Goal: Find specific page/section: Find specific page/section

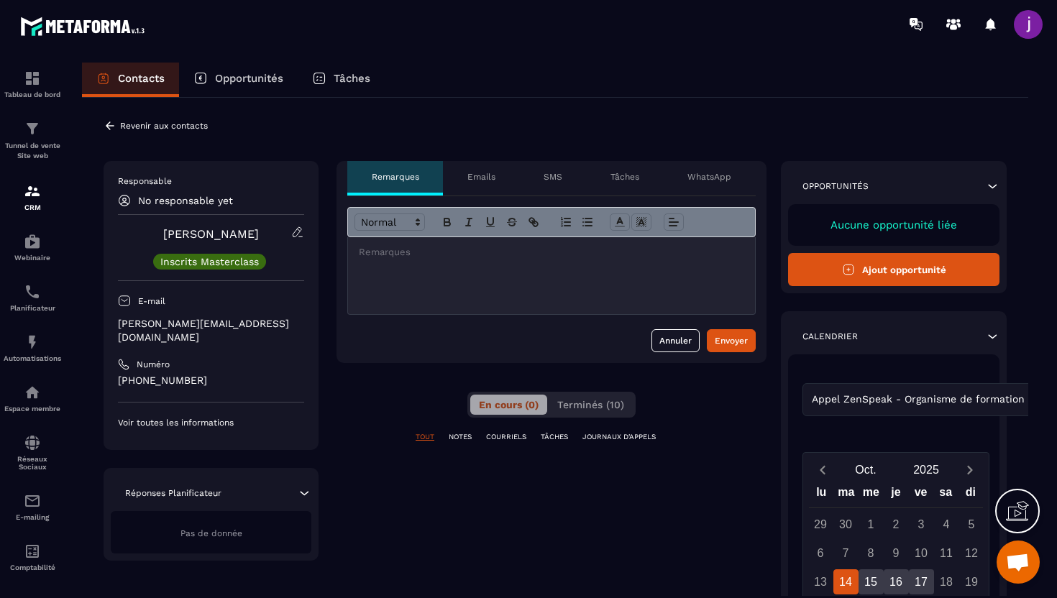
click at [111, 127] on icon at bounding box center [110, 125] width 13 height 13
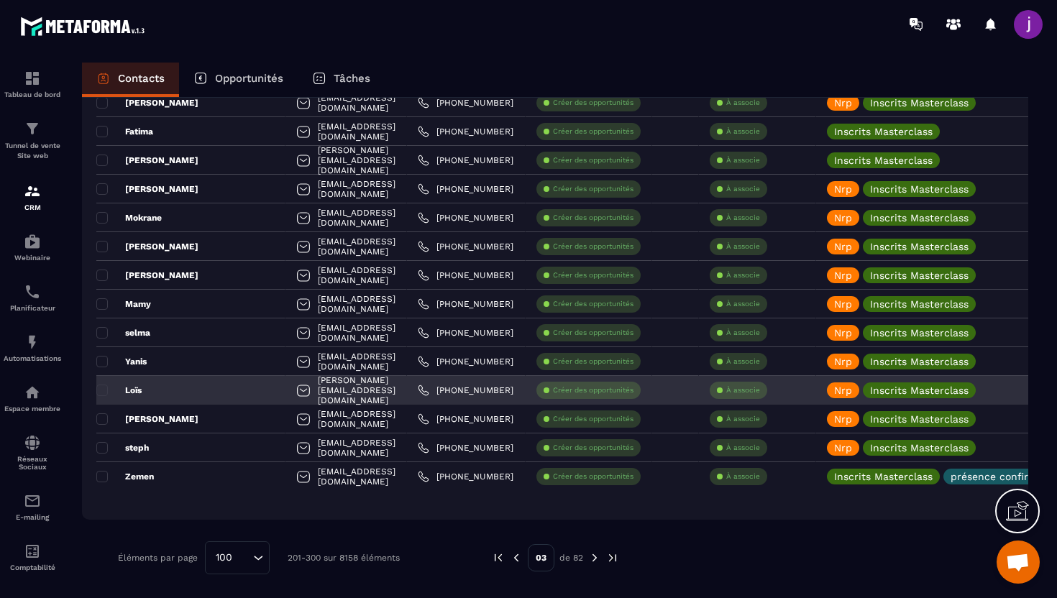
scroll to position [2322, 0]
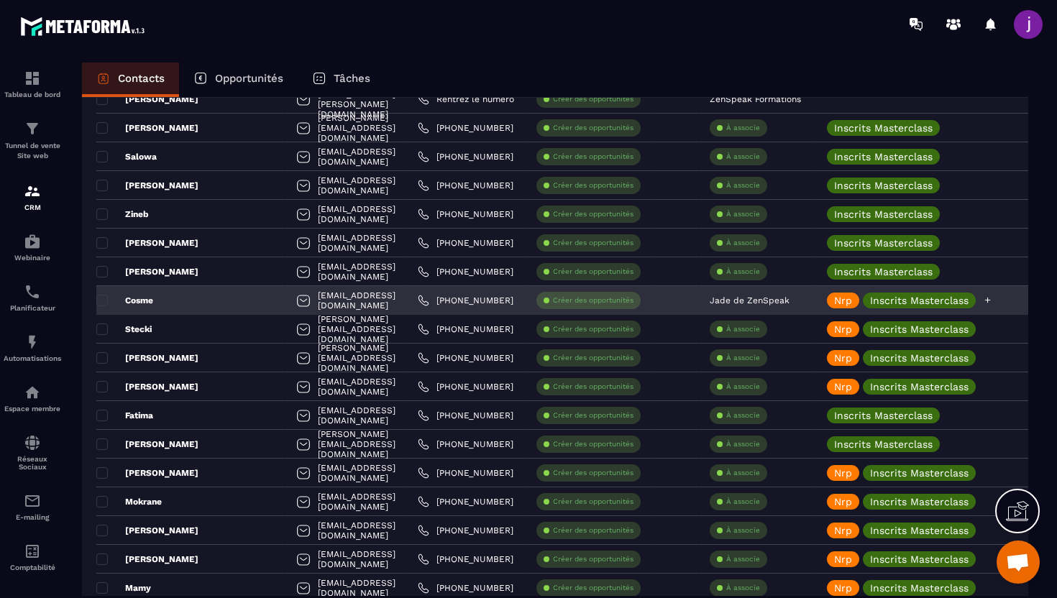
click at [859, 303] on div "Nrp" at bounding box center [843, 301] width 32 height 16
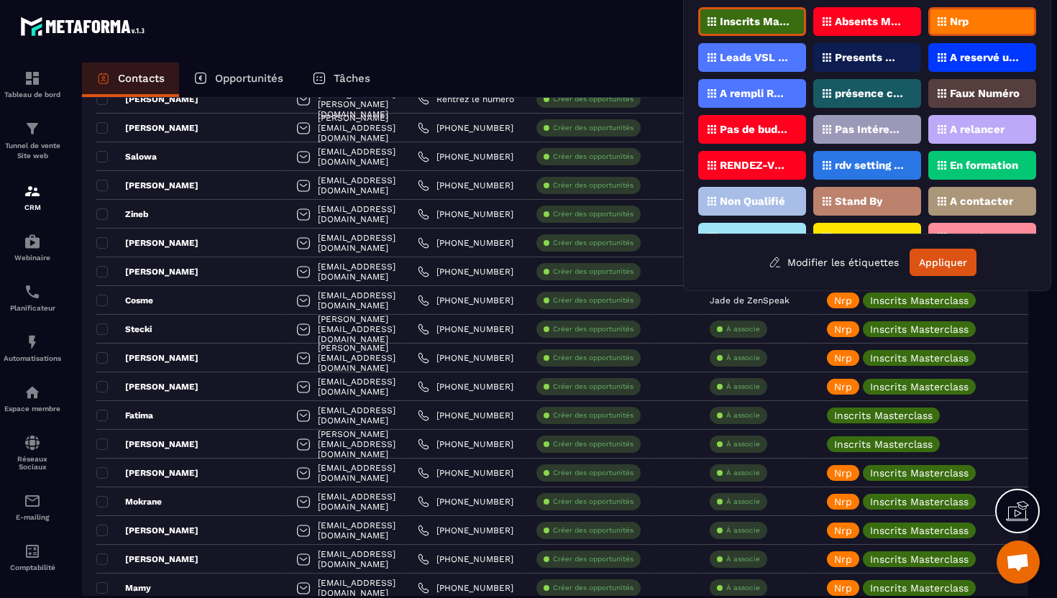
click at [960, 23] on p "Nrp" at bounding box center [959, 22] width 19 height 10
click at [931, 257] on button "Appliquer" at bounding box center [942, 262] width 67 height 27
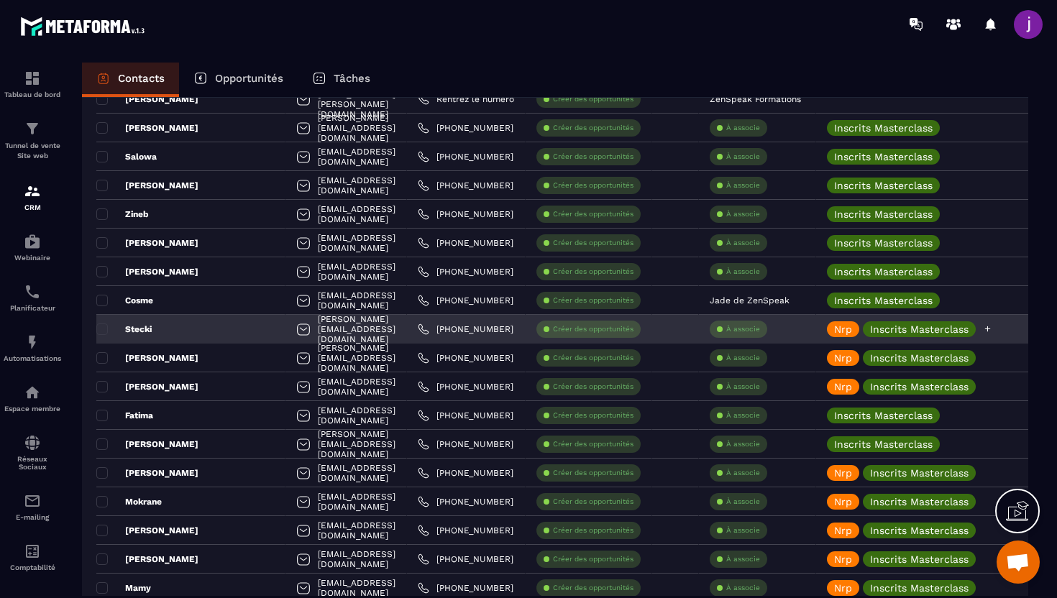
click at [845, 336] on div "Nrp" at bounding box center [843, 329] width 32 height 16
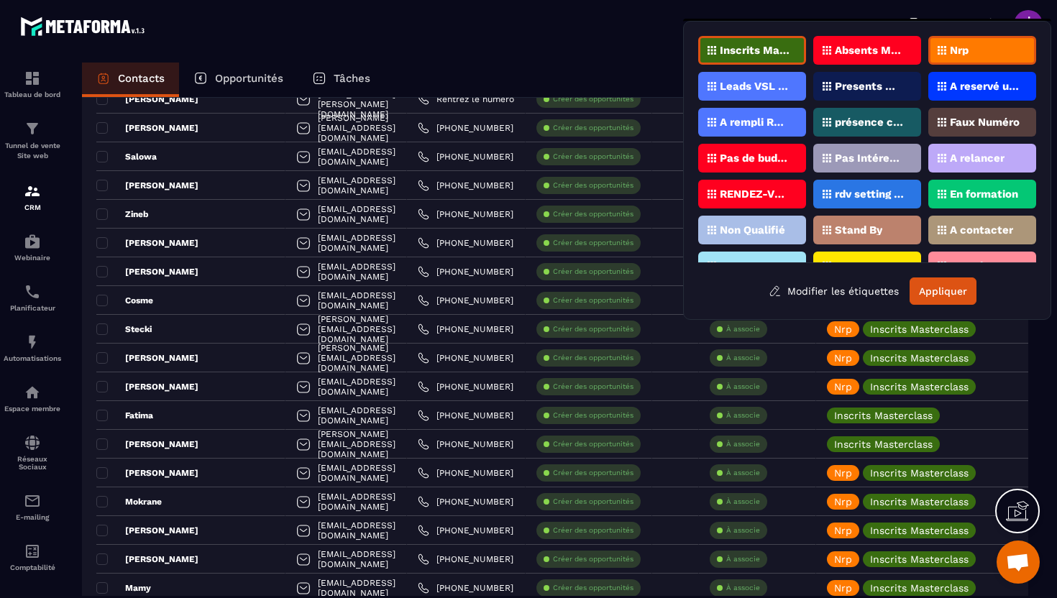
click at [984, 42] on div "Nrp" at bounding box center [982, 50] width 108 height 29
click at [935, 293] on button "Appliquer" at bounding box center [942, 291] width 67 height 27
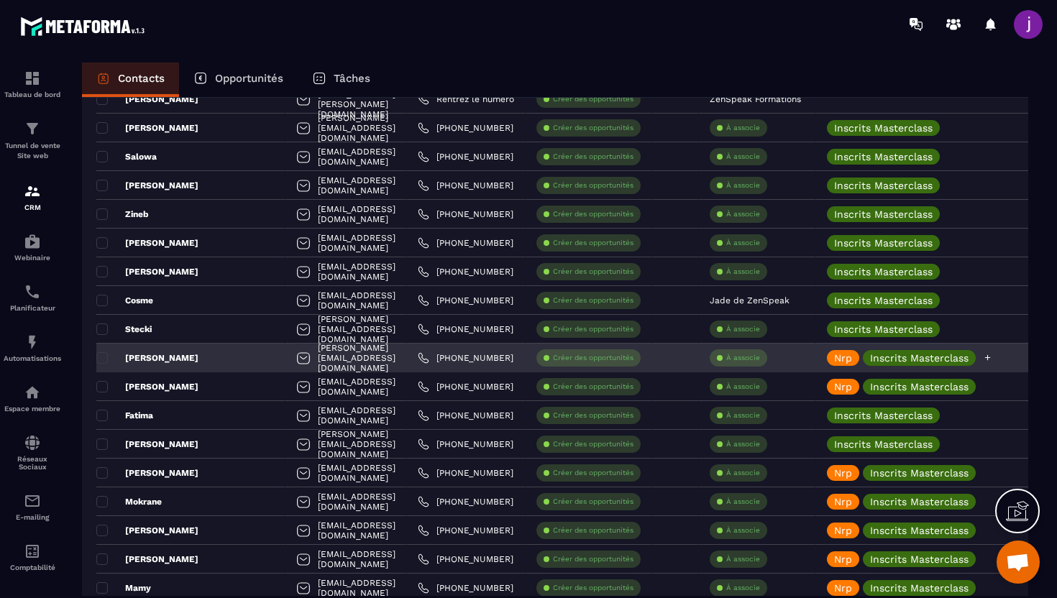
click at [852, 357] on p "Nrp" at bounding box center [843, 358] width 18 height 10
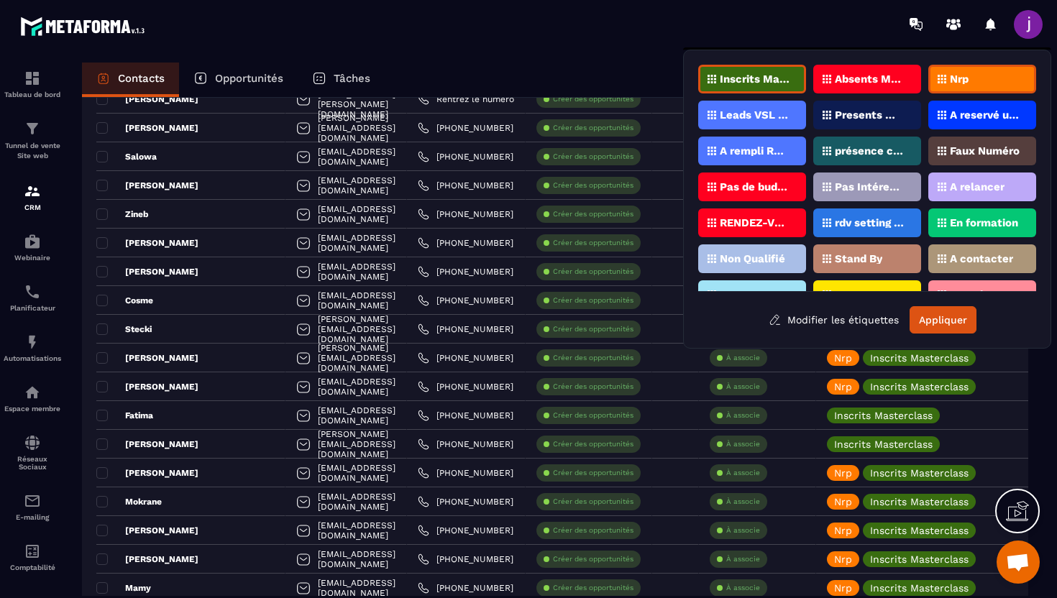
click at [991, 75] on div "Nrp" at bounding box center [982, 79] width 108 height 29
click at [944, 318] on button "Appliquer" at bounding box center [942, 319] width 67 height 27
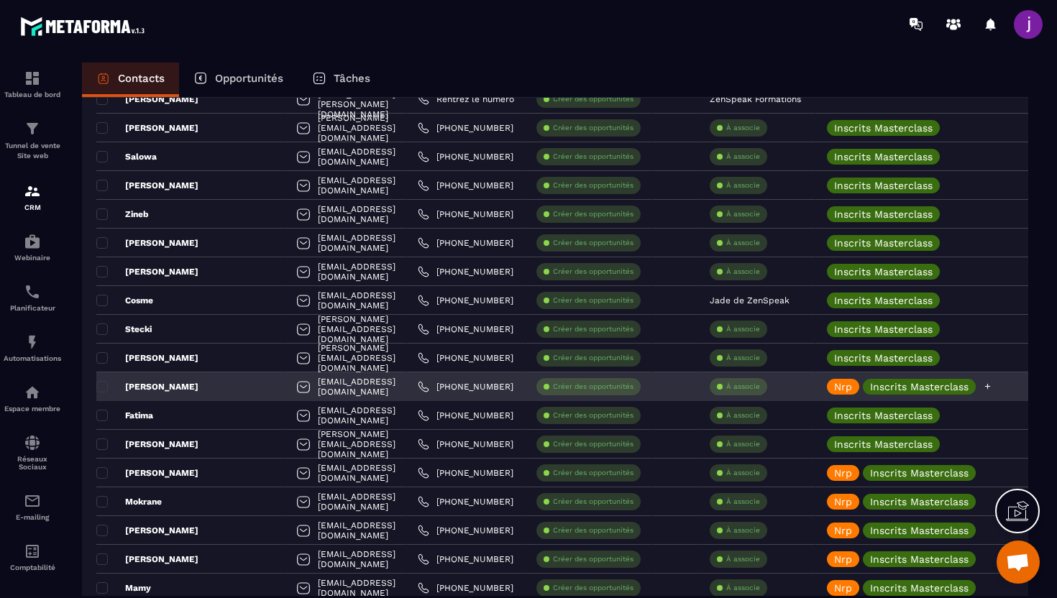
click at [859, 380] on div "Nrp" at bounding box center [843, 387] width 32 height 16
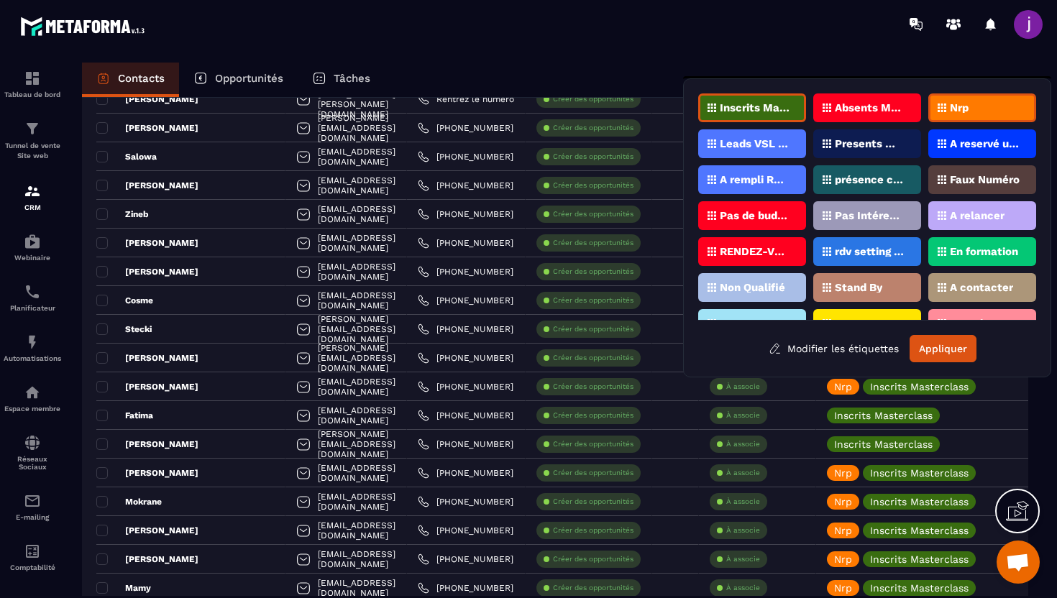
click at [960, 116] on div "Nrp" at bounding box center [982, 107] width 108 height 29
click at [922, 354] on button "Appliquer" at bounding box center [942, 348] width 67 height 27
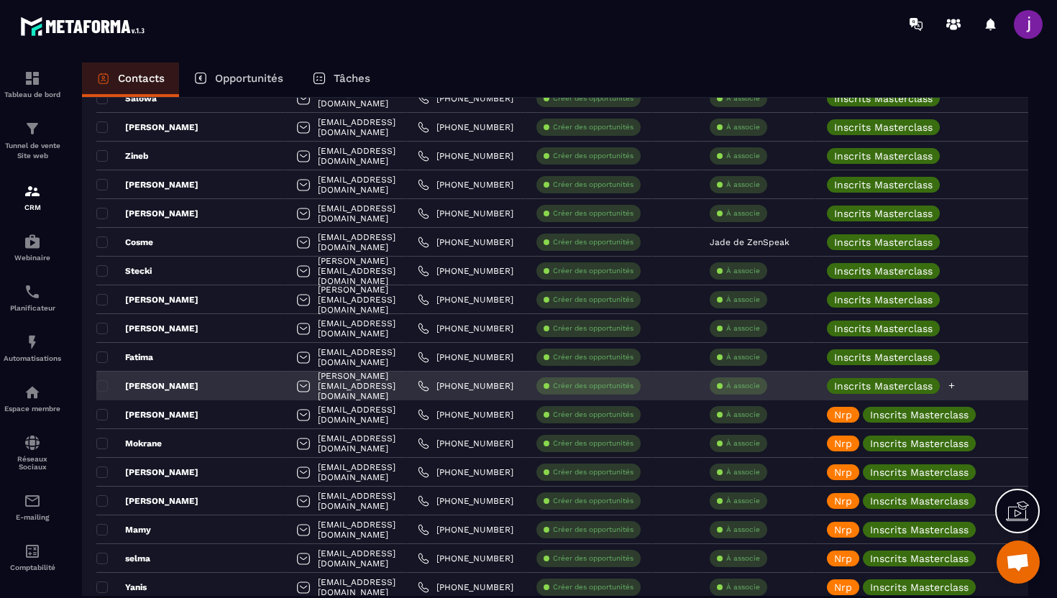
scroll to position [2383, 0]
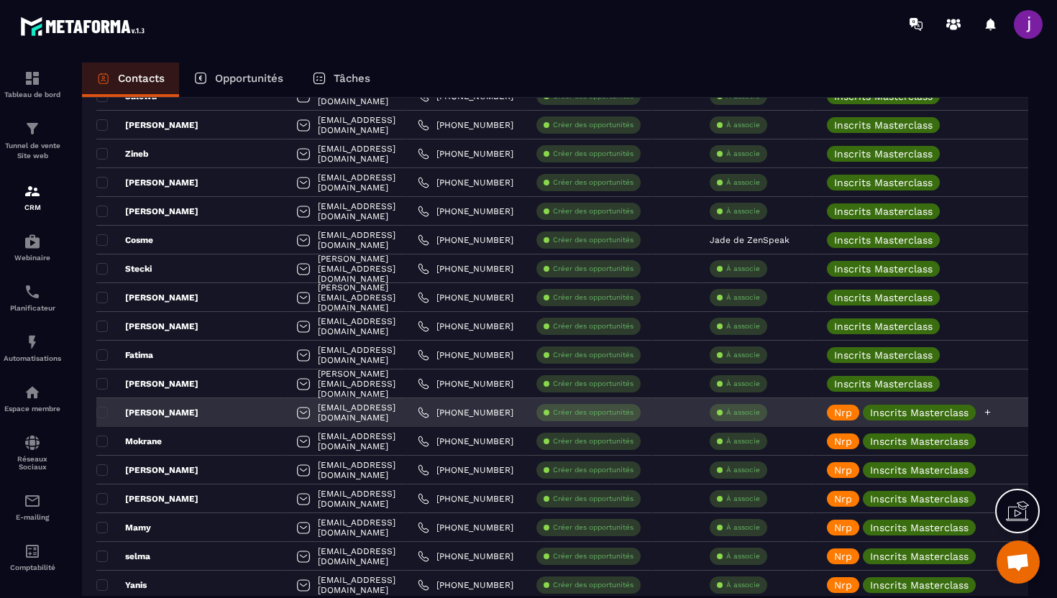
click at [849, 425] on div "Nrp Inscrits Masterclass" at bounding box center [950, 412] width 268 height 29
click at [852, 408] on p "Nrp" at bounding box center [843, 413] width 18 height 10
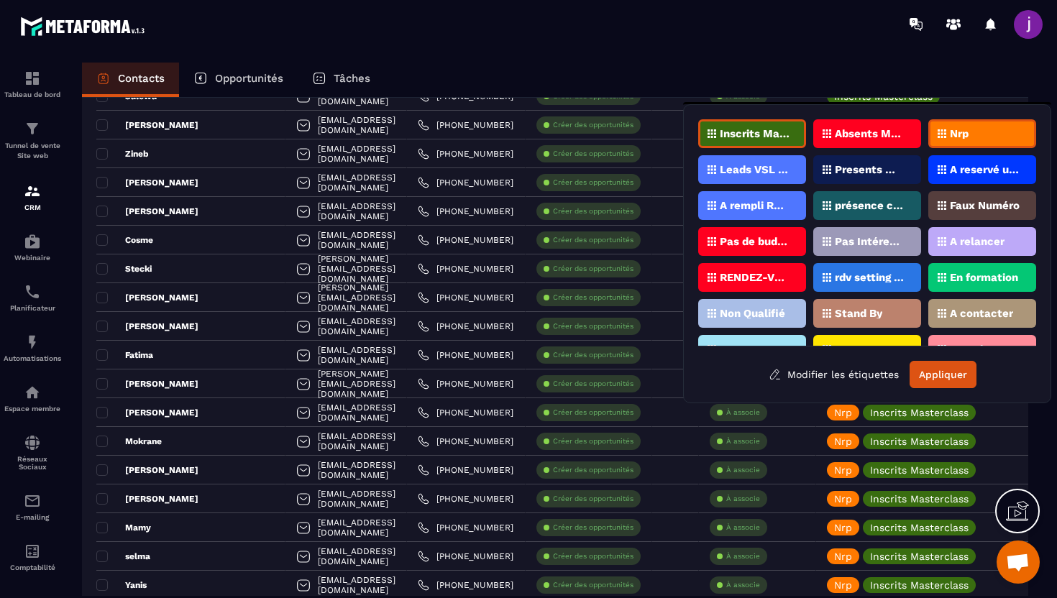
click at [981, 126] on div "Nrp" at bounding box center [982, 133] width 108 height 29
click at [930, 376] on button "Appliquer" at bounding box center [942, 374] width 67 height 27
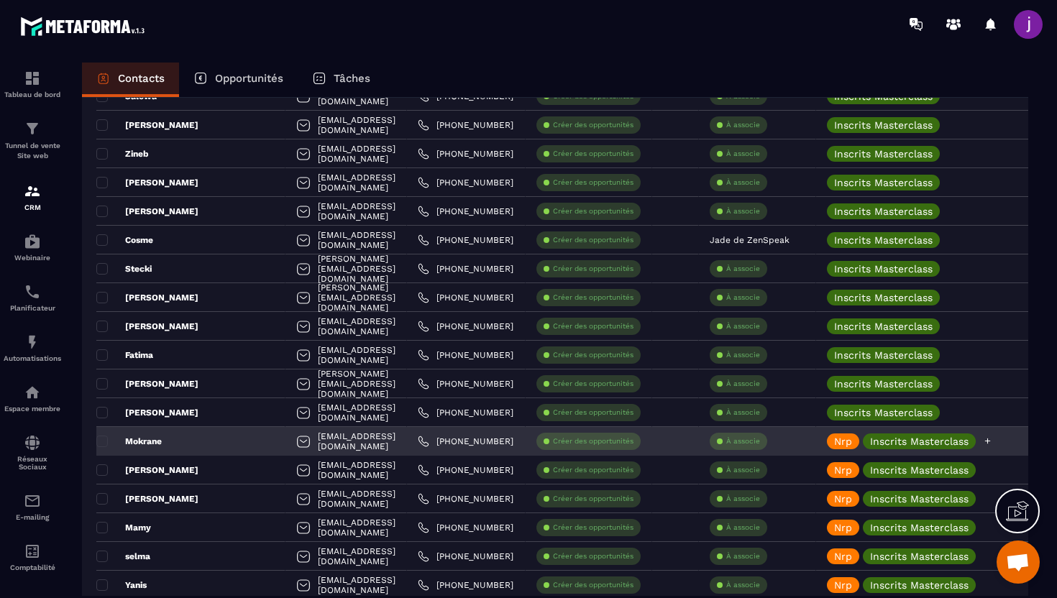
click at [859, 441] on div "Nrp" at bounding box center [843, 442] width 32 height 16
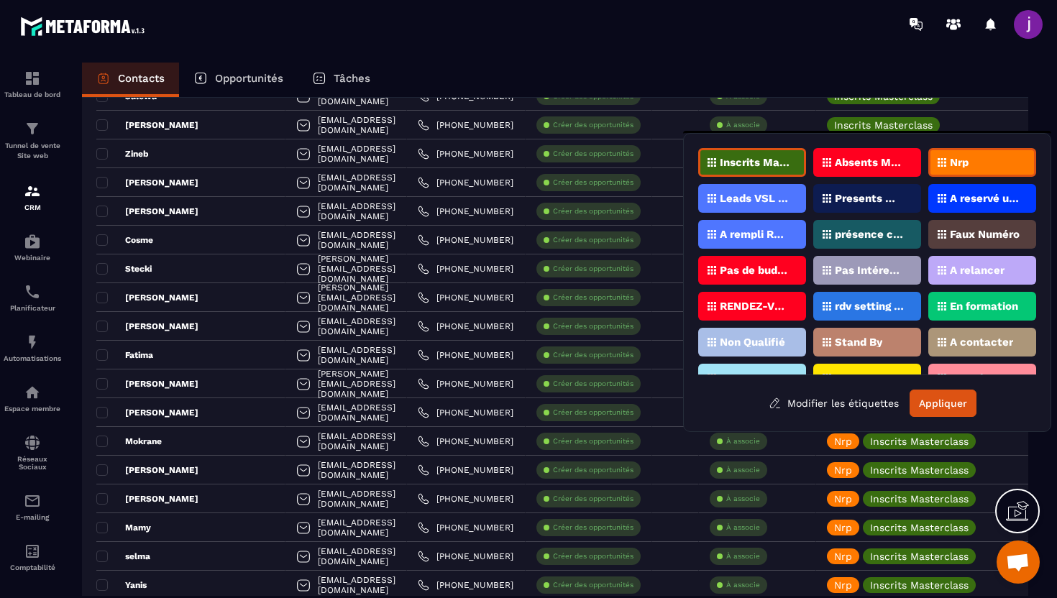
click at [971, 167] on div "Nrp" at bounding box center [982, 162] width 108 height 29
click at [938, 403] on button "Appliquer" at bounding box center [942, 403] width 67 height 27
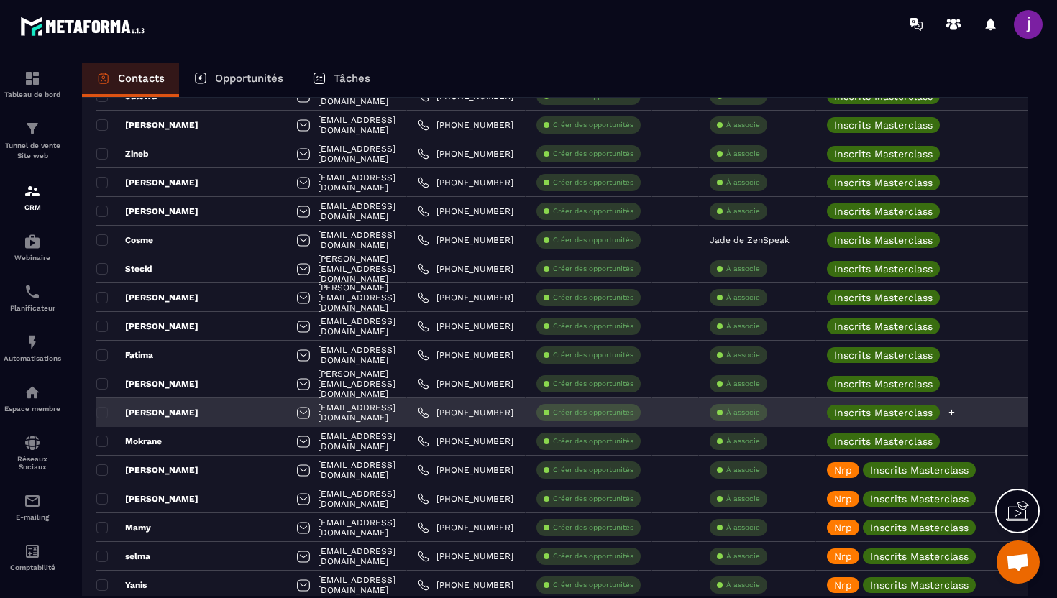
scroll to position [2478, 0]
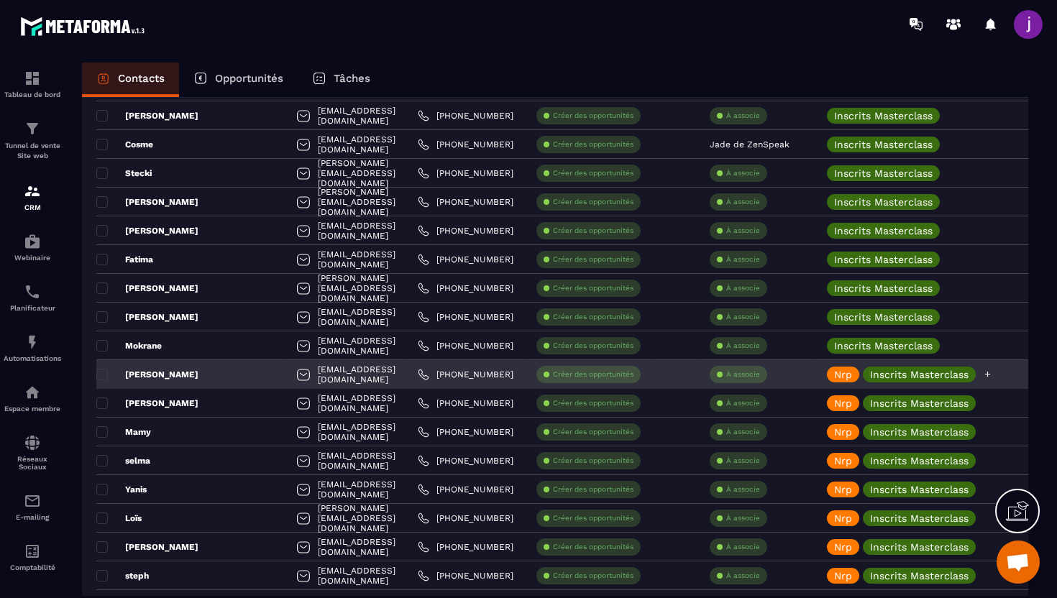
click at [857, 380] on div "Nrp" at bounding box center [843, 375] width 32 height 16
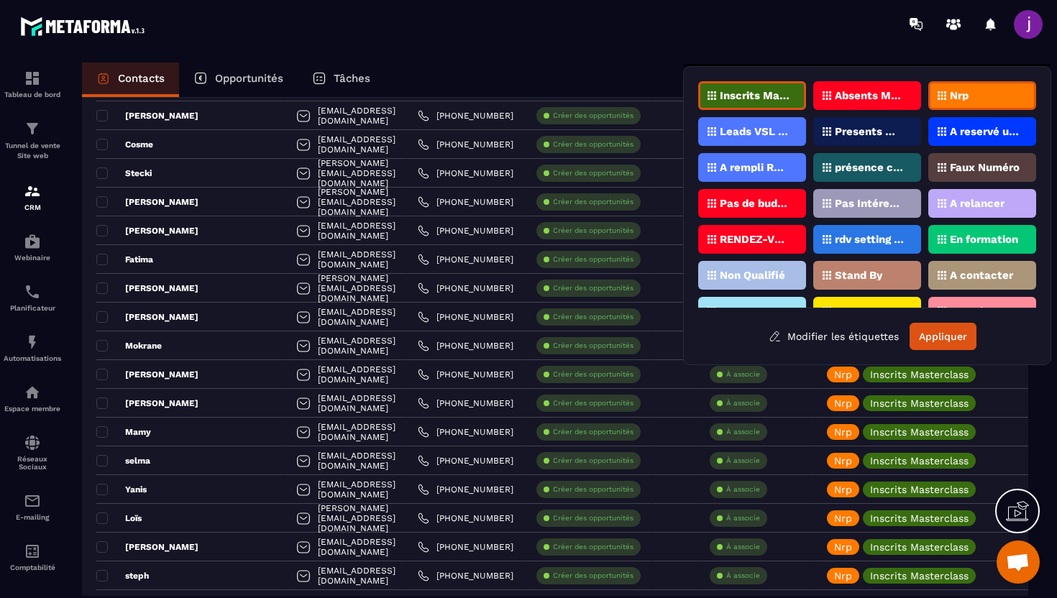
click at [976, 99] on div "Nrp" at bounding box center [982, 95] width 108 height 29
click at [937, 336] on button "Appliquer" at bounding box center [942, 336] width 67 height 27
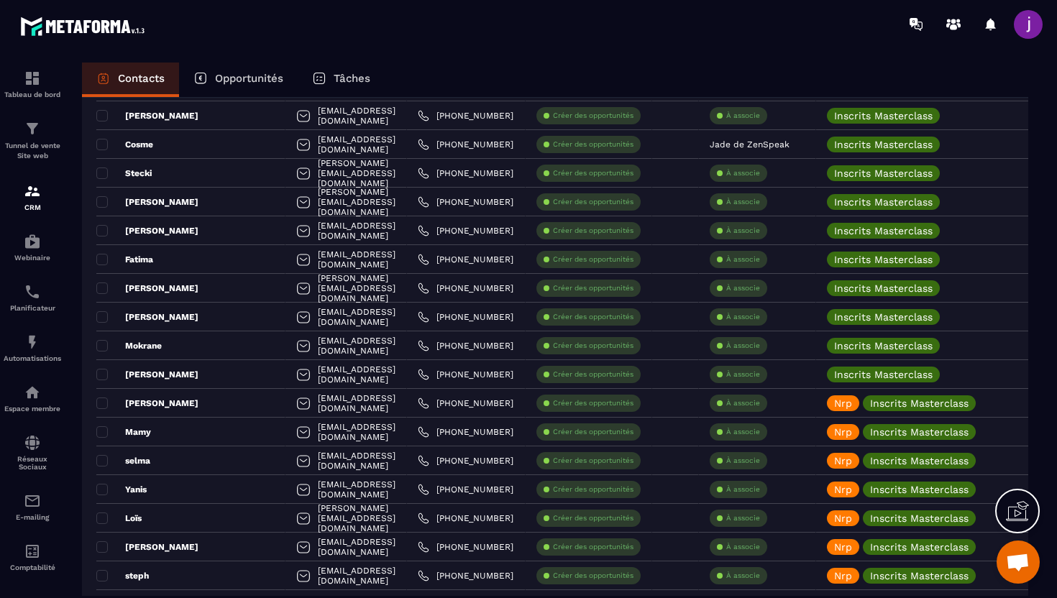
scroll to position [2593, 0]
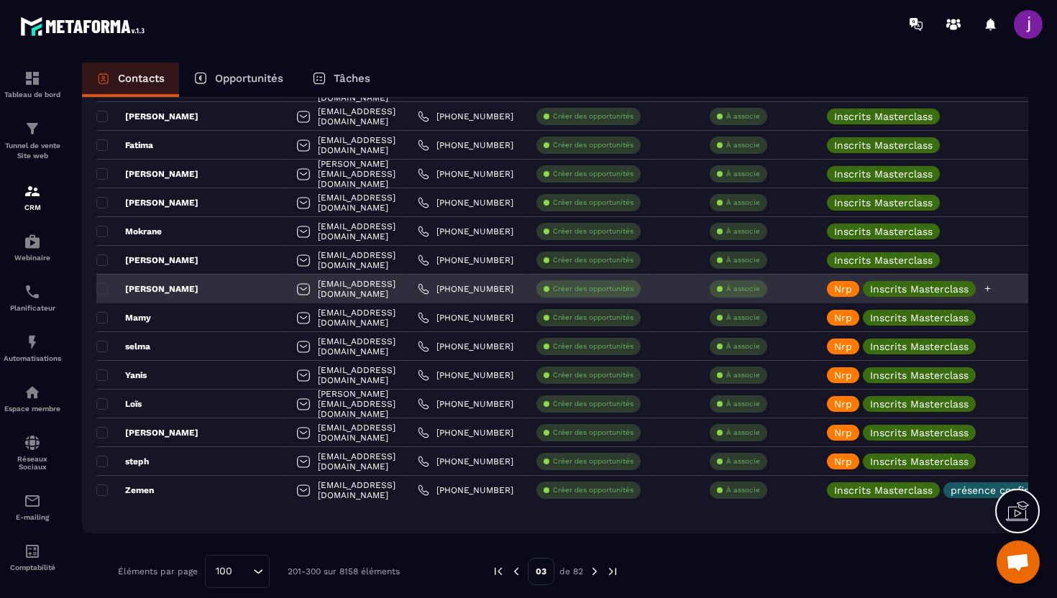
click at [859, 290] on div "Nrp" at bounding box center [843, 289] width 32 height 16
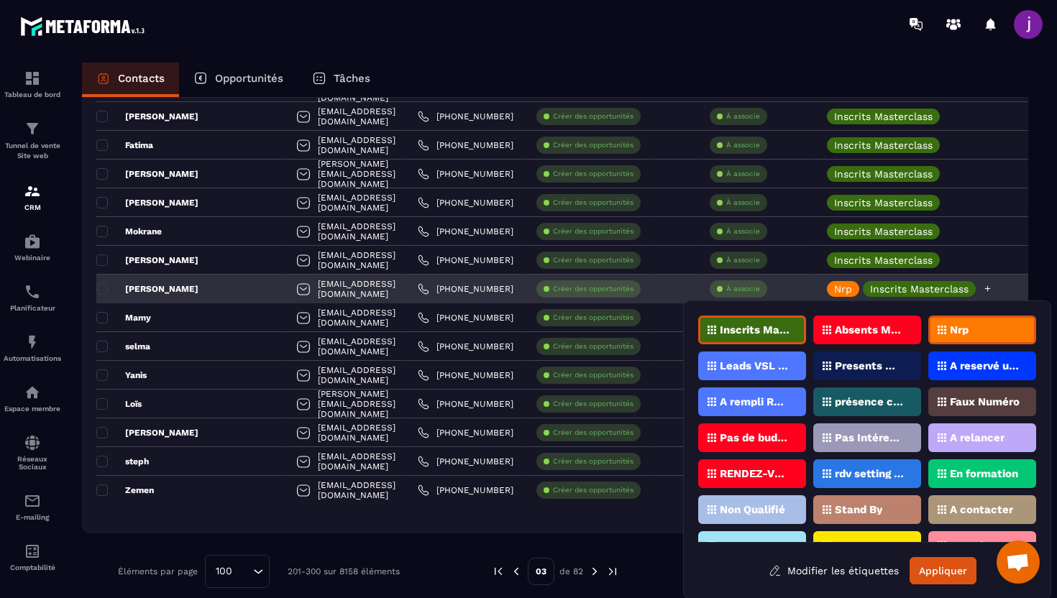
scroll to position [1, 0]
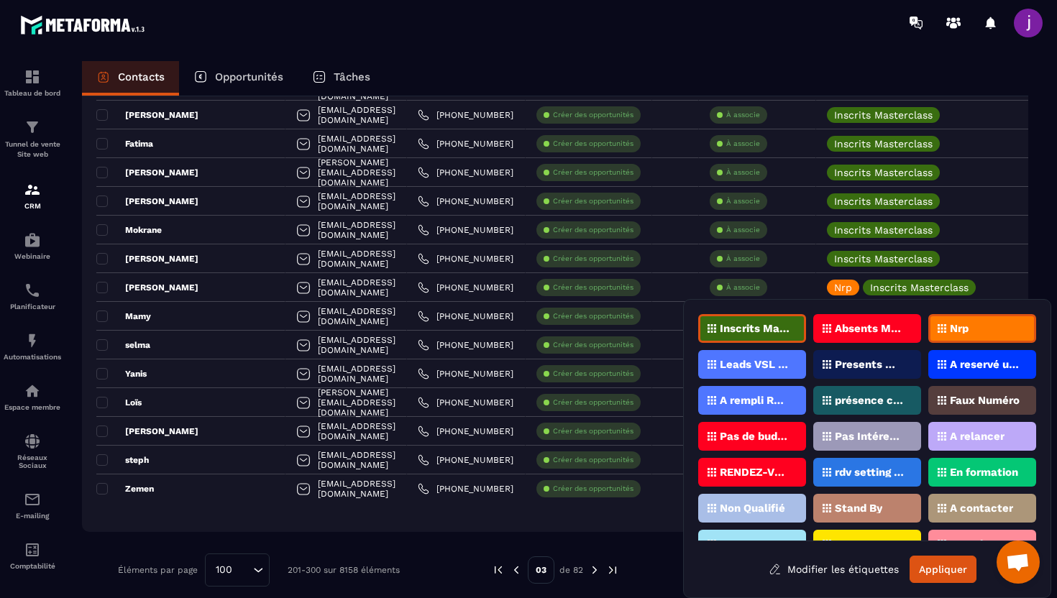
click at [941, 331] on icon at bounding box center [942, 328] width 9 height 9
click at [940, 572] on button "Appliquer" at bounding box center [942, 569] width 67 height 27
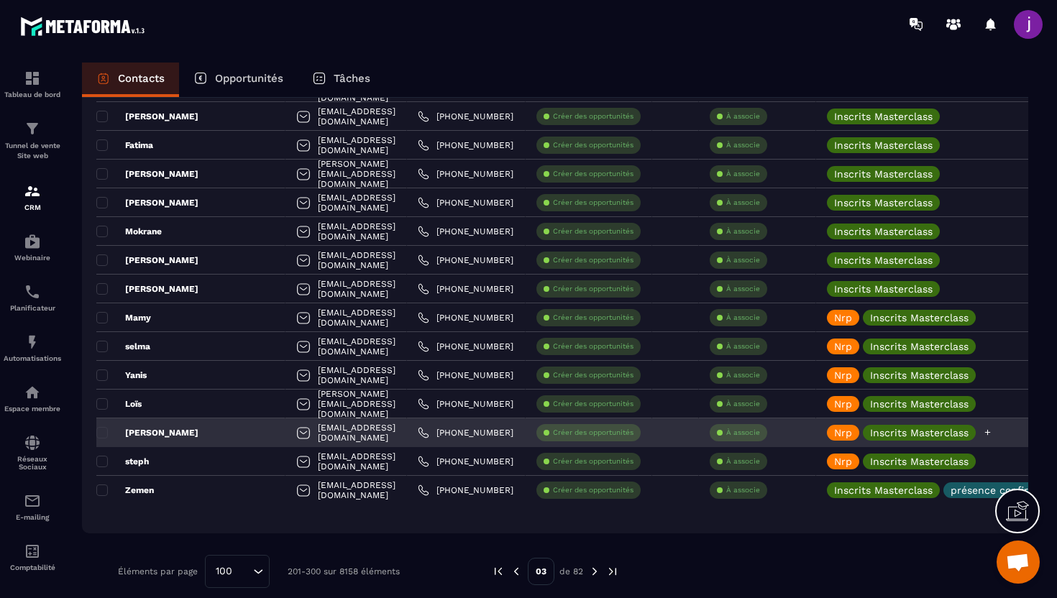
scroll to position [0, 0]
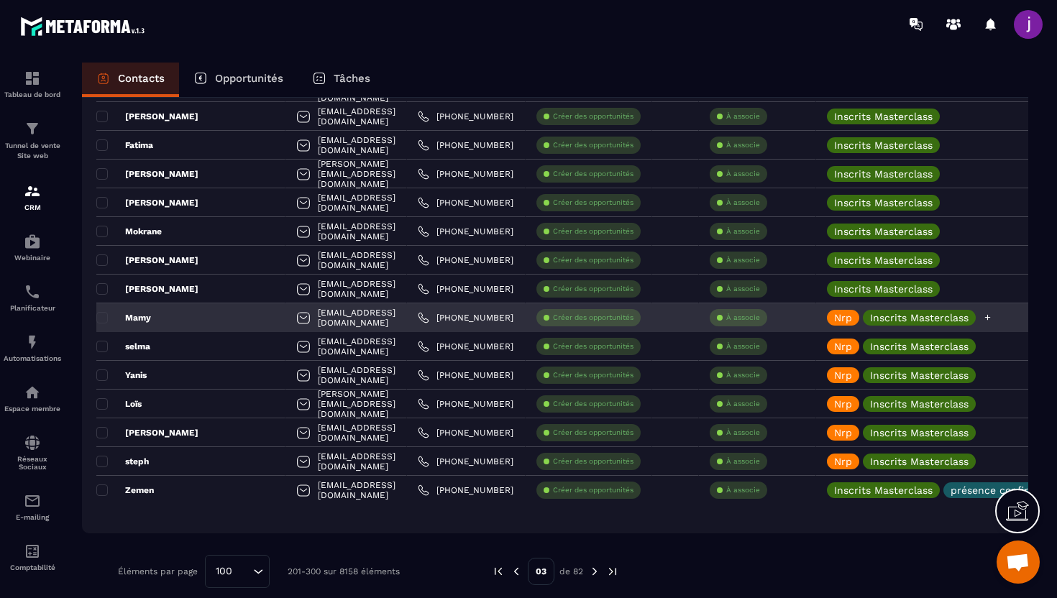
click at [852, 316] on p "Nrp" at bounding box center [843, 318] width 18 height 10
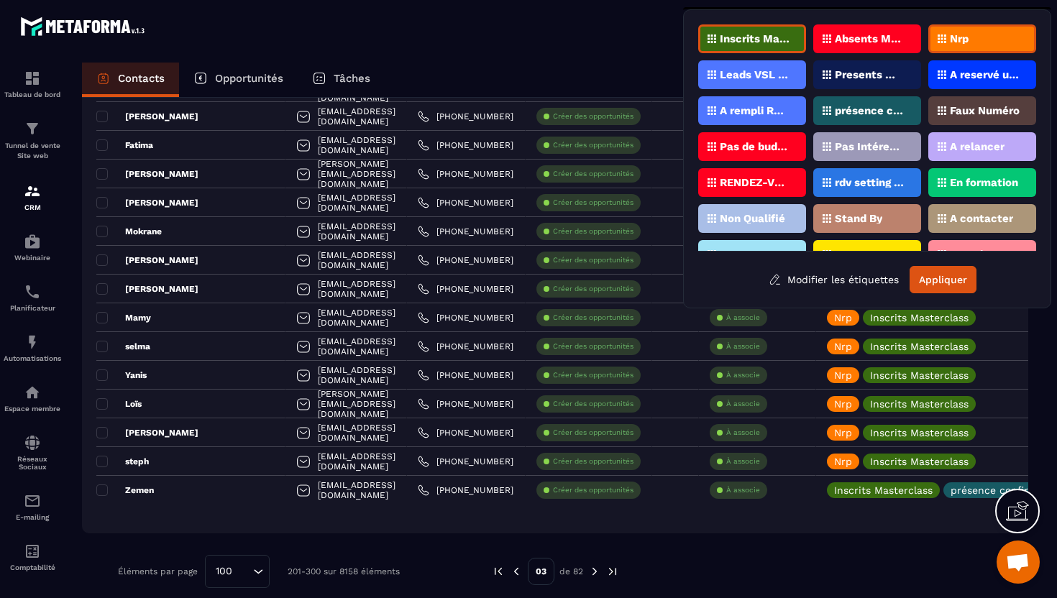
click at [981, 38] on div "Nrp" at bounding box center [982, 38] width 108 height 29
click at [933, 278] on button "Appliquer" at bounding box center [942, 279] width 67 height 27
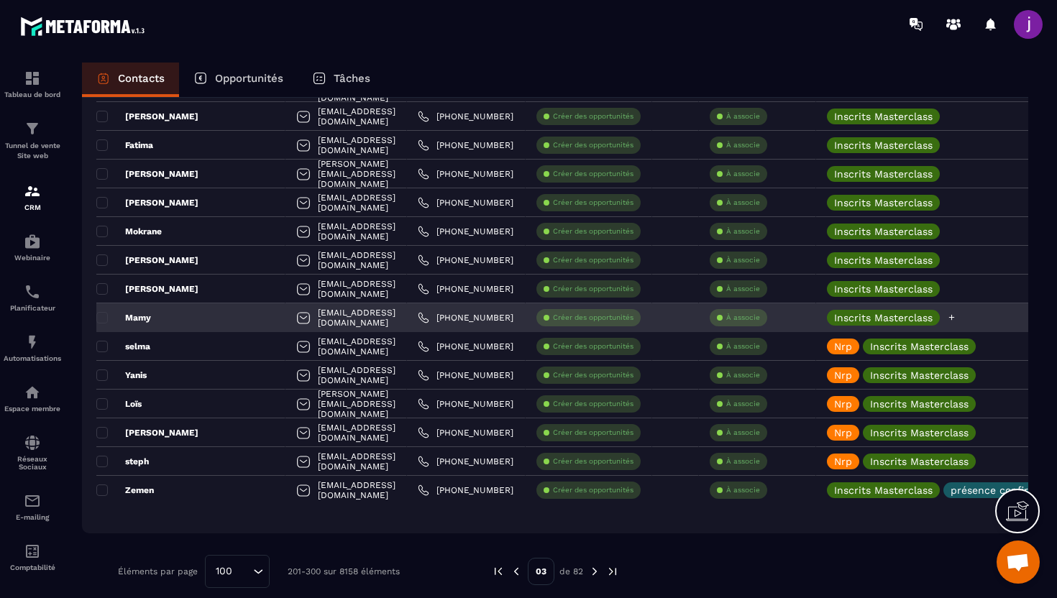
click at [956, 321] on icon at bounding box center [951, 317] width 9 height 9
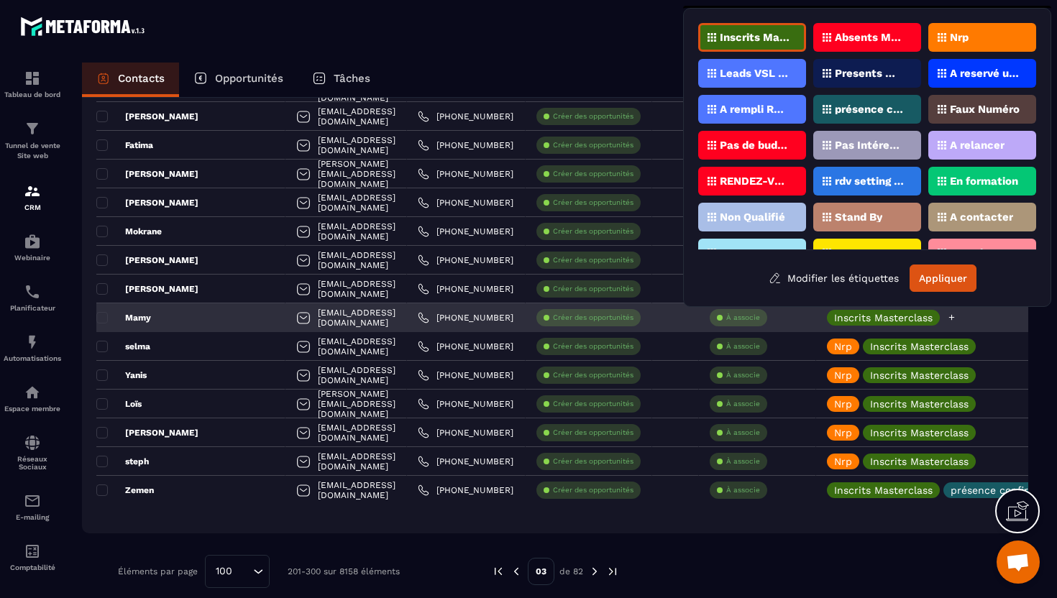
click at [1004, 318] on div "Inscrits Masterclass" at bounding box center [950, 317] width 268 height 29
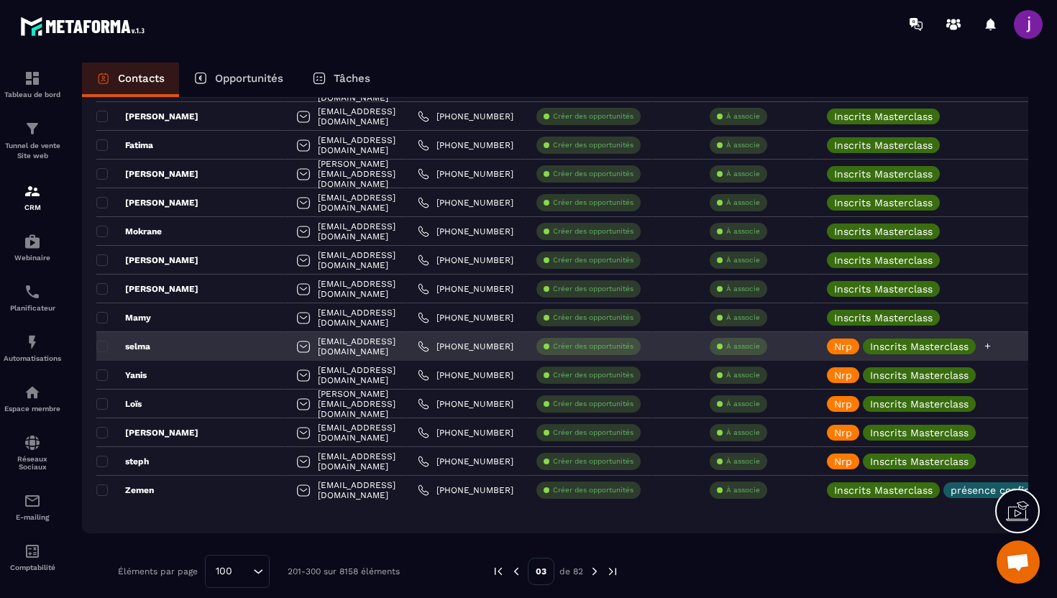
click at [852, 350] on p "Nrp" at bounding box center [843, 347] width 18 height 10
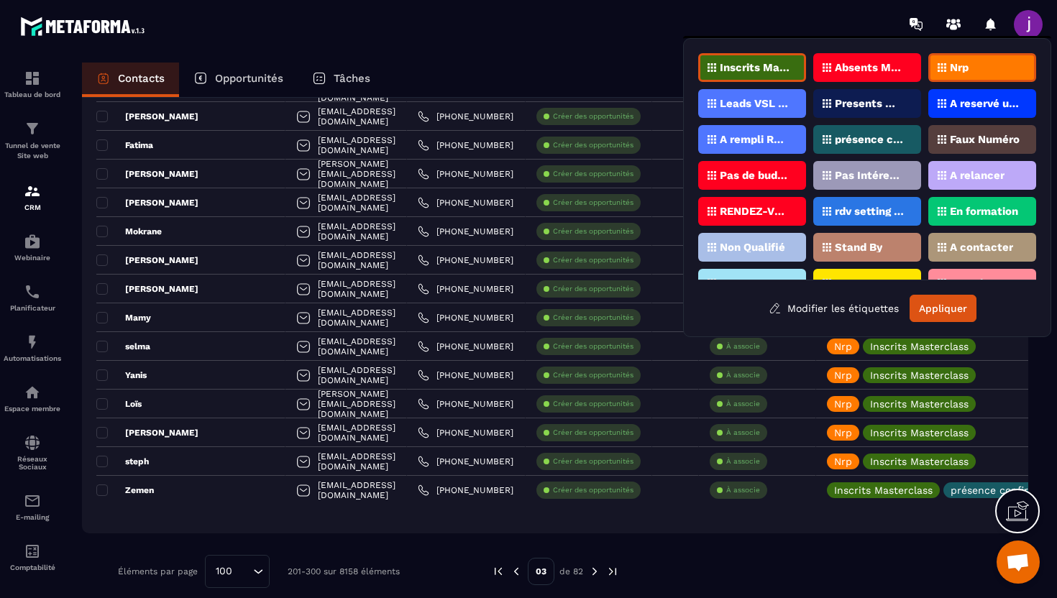
click at [953, 58] on div "Nrp" at bounding box center [982, 67] width 108 height 29
click at [944, 309] on button "Appliquer" at bounding box center [942, 308] width 67 height 27
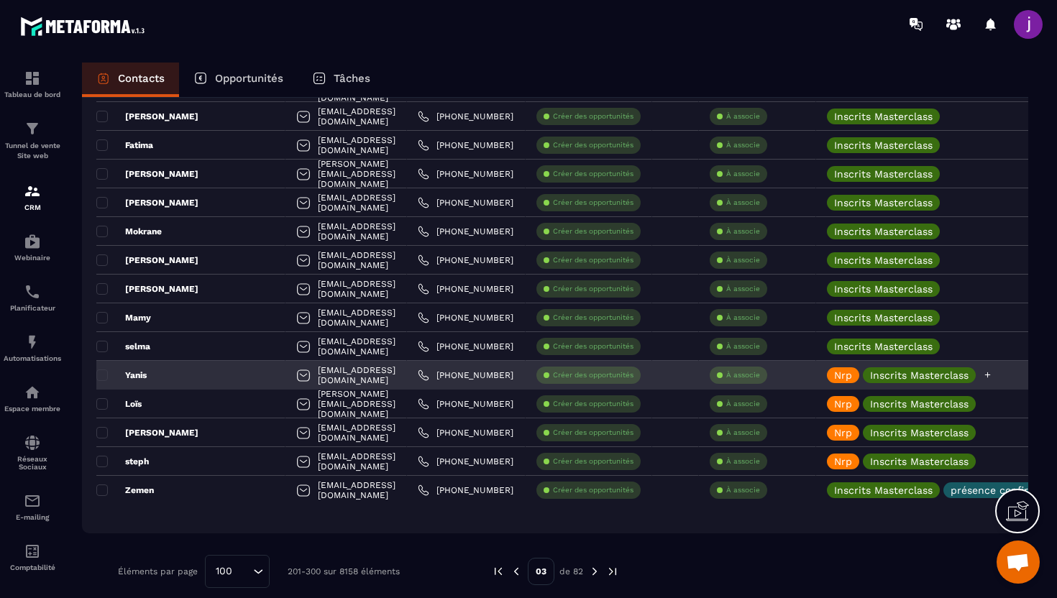
click at [852, 380] on p "Nrp" at bounding box center [843, 375] width 18 height 10
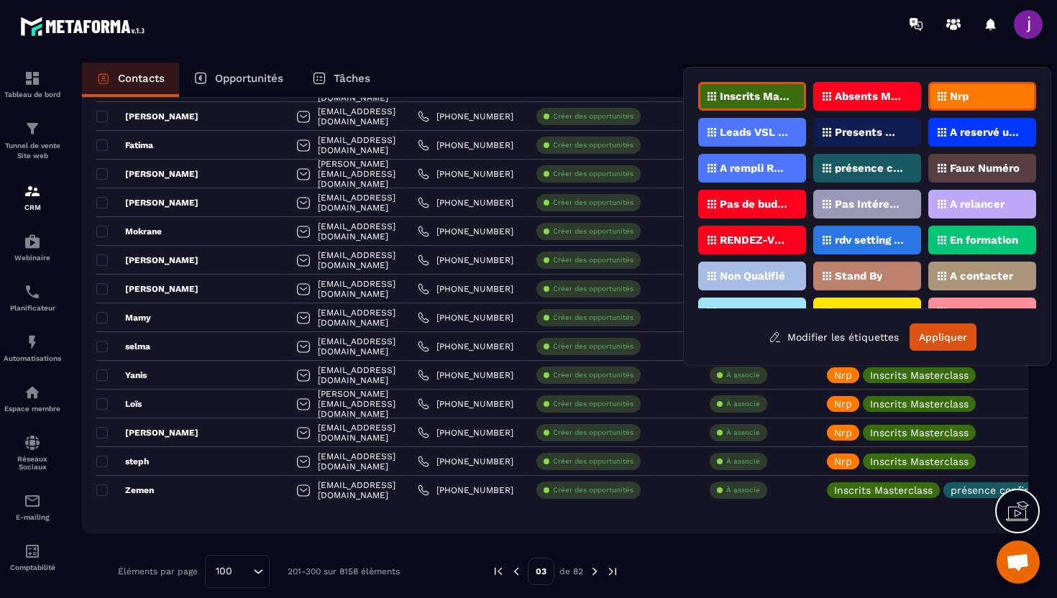
click at [959, 100] on p "Nrp" at bounding box center [959, 96] width 19 height 10
click at [964, 86] on div "Nrp" at bounding box center [982, 96] width 108 height 29
click at [930, 340] on button "Appliquer" at bounding box center [942, 337] width 67 height 27
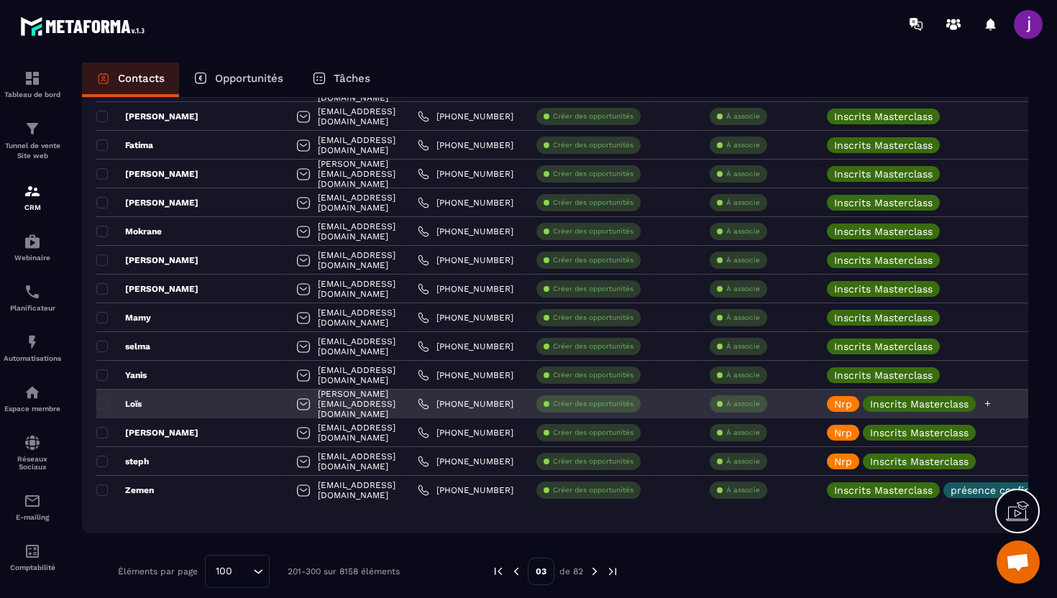
click at [852, 399] on p "Nrp" at bounding box center [843, 404] width 18 height 10
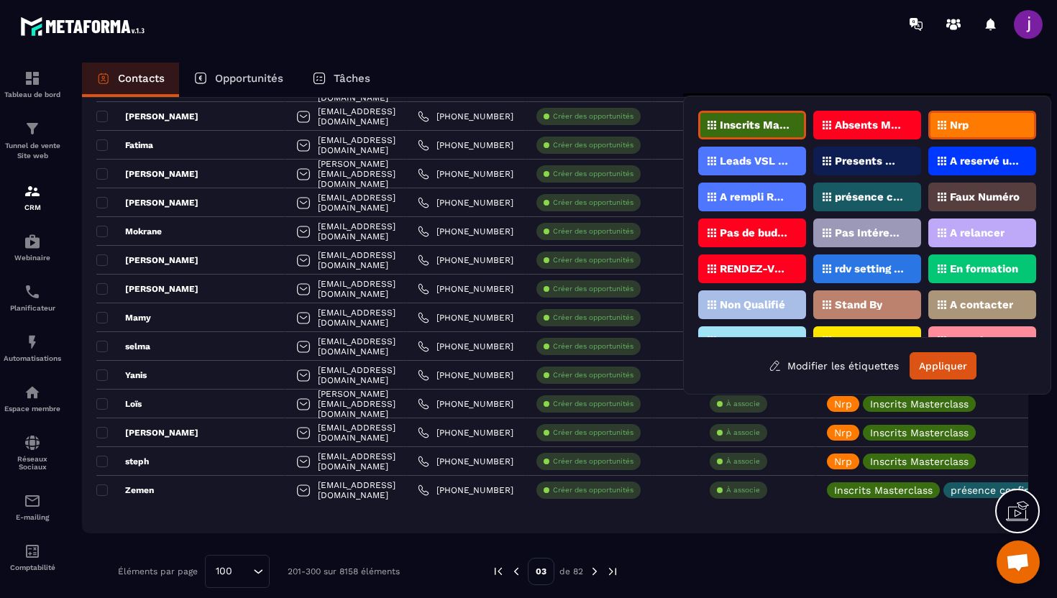
click at [966, 121] on p "Nrp" at bounding box center [959, 125] width 19 height 10
click at [942, 357] on button "Appliquer" at bounding box center [942, 365] width 67 height 27
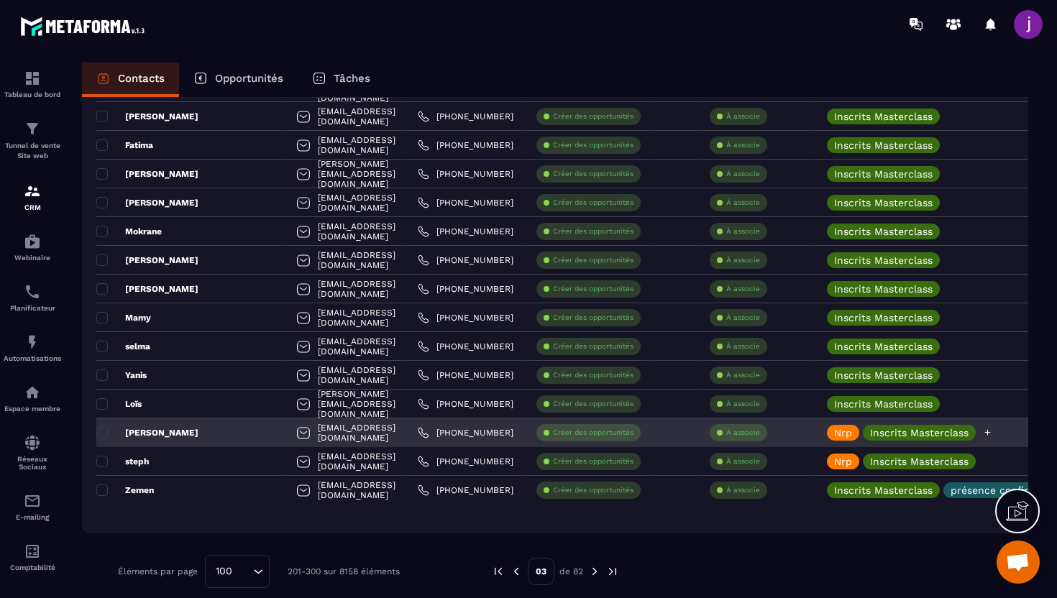
click at [852, 432] on p "Nrp" at bounding box center [843, 433] width 18 height 10
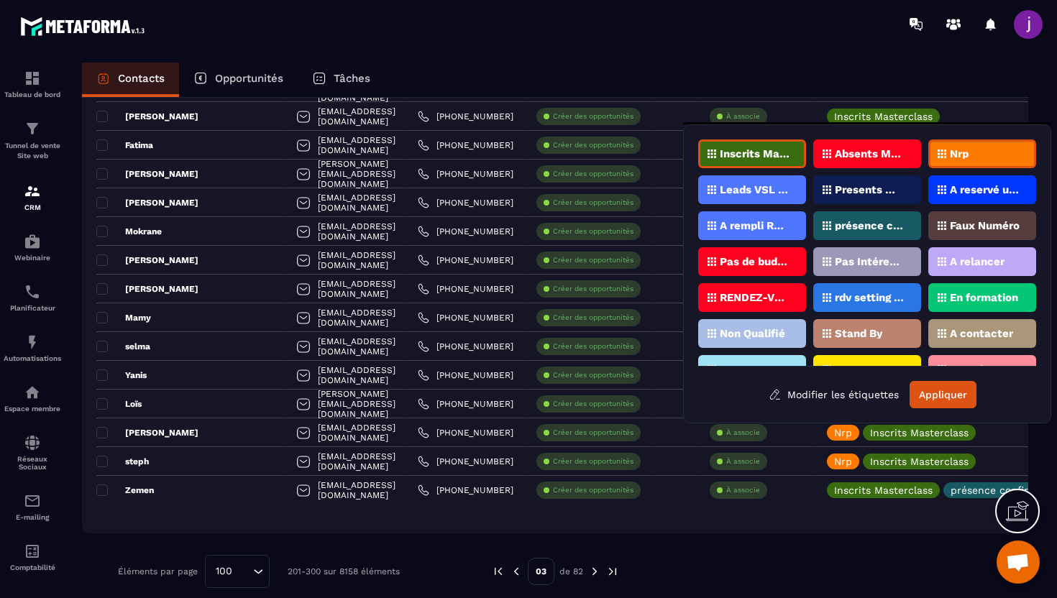
click at [961, 137] on div "Inscrits Masterclass Absents Masterclass Nrp Leads VSL ZENSPEAK Presents Master…" at bounding box center [867, 273] width 368 height 299
click at [961, 149] on p "Nrp" at bounding box center [959, 154] width 19 height 10
click at [935, 388] on button "Appliquer" at bounding box center [942, 394] width 67 height 27
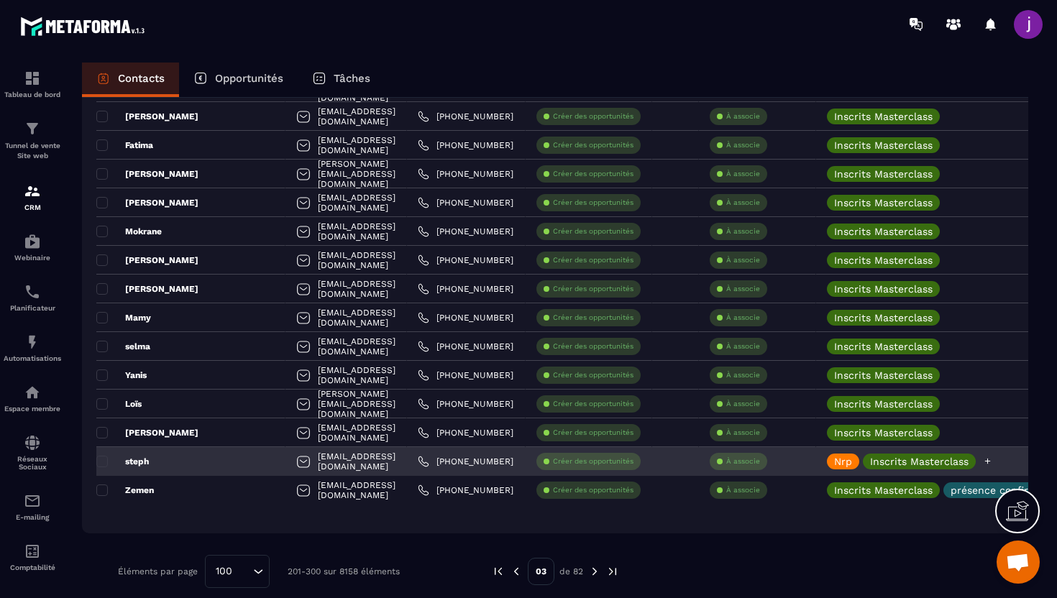
click at [852, 457] on p "Nrp" at bounding box center [843, 462] width 18 height 10
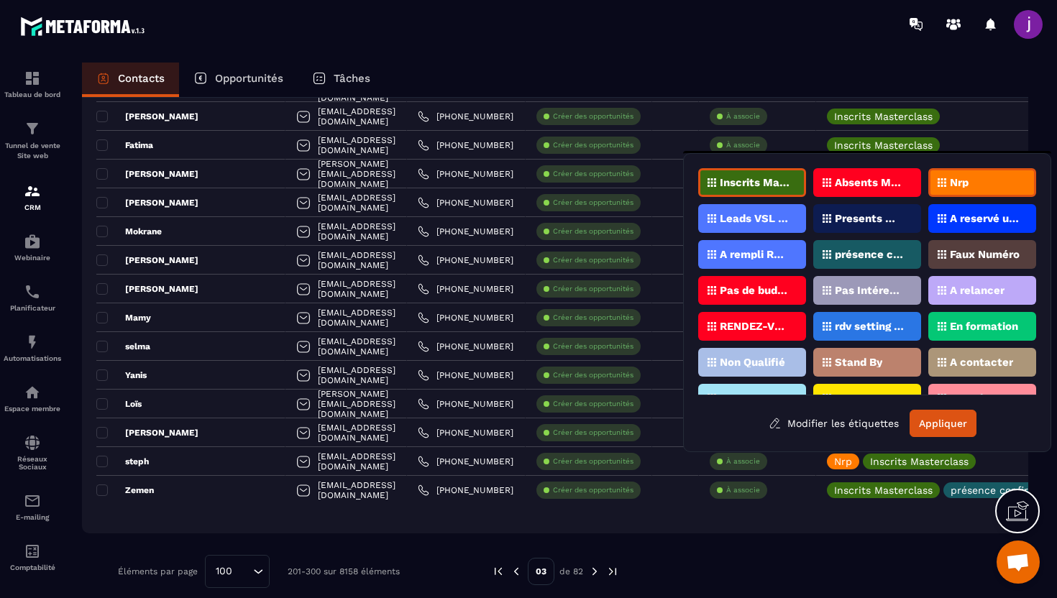
click at [964, 180] on p "Nrp" at bounding box center [959, 183] width 19 height 10
click at [934, 419] on button "Appliquer" at bounding box center [942, 423] width 67 height 27
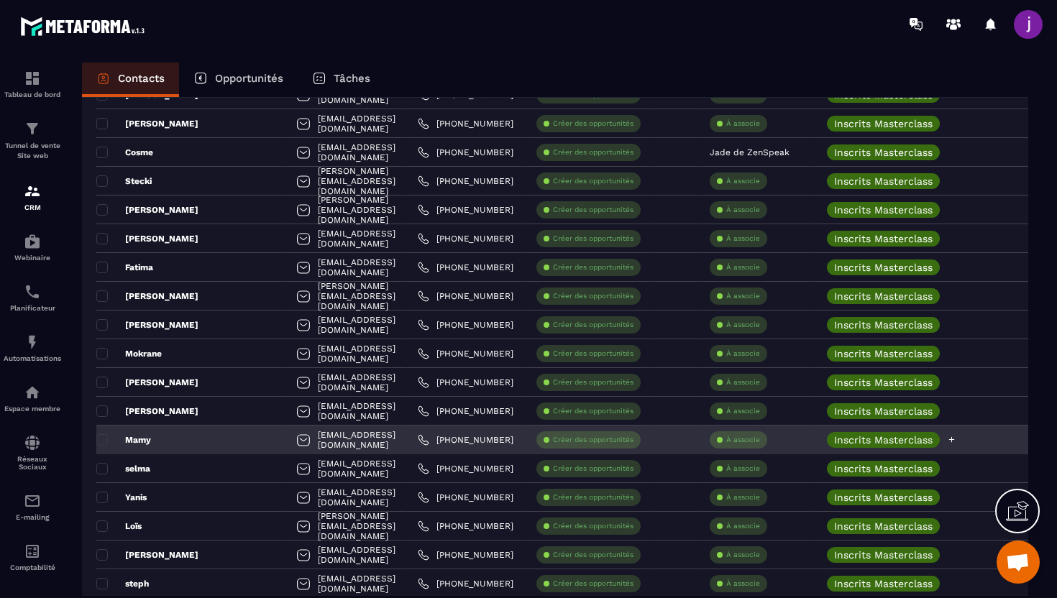
scroll to position [2468, 0]
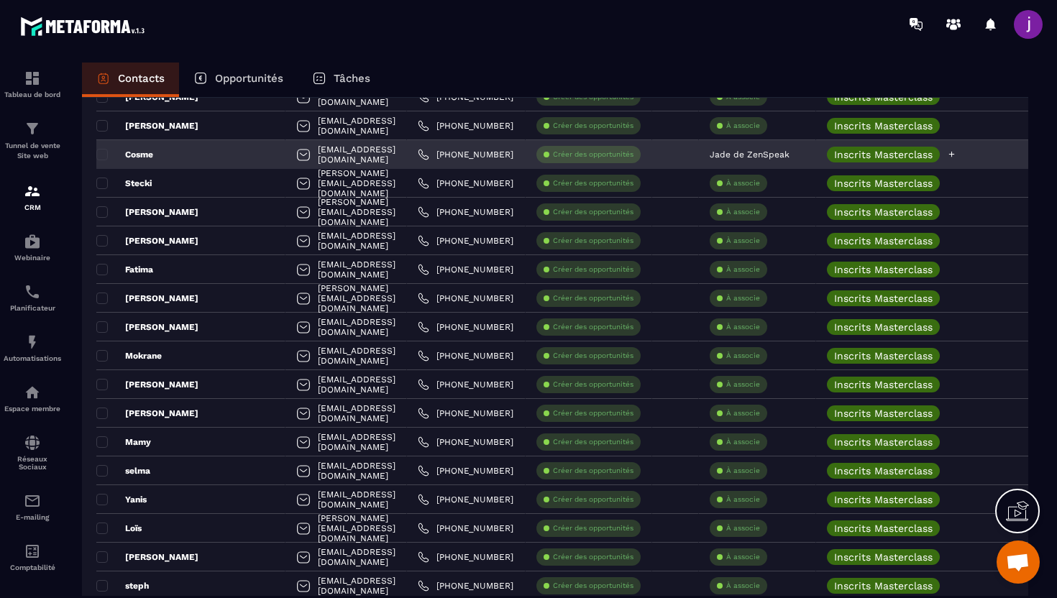
click at [914, 150] on p "Inscrits Masterclass" at bounding box center [883, 155] width 98 height 10
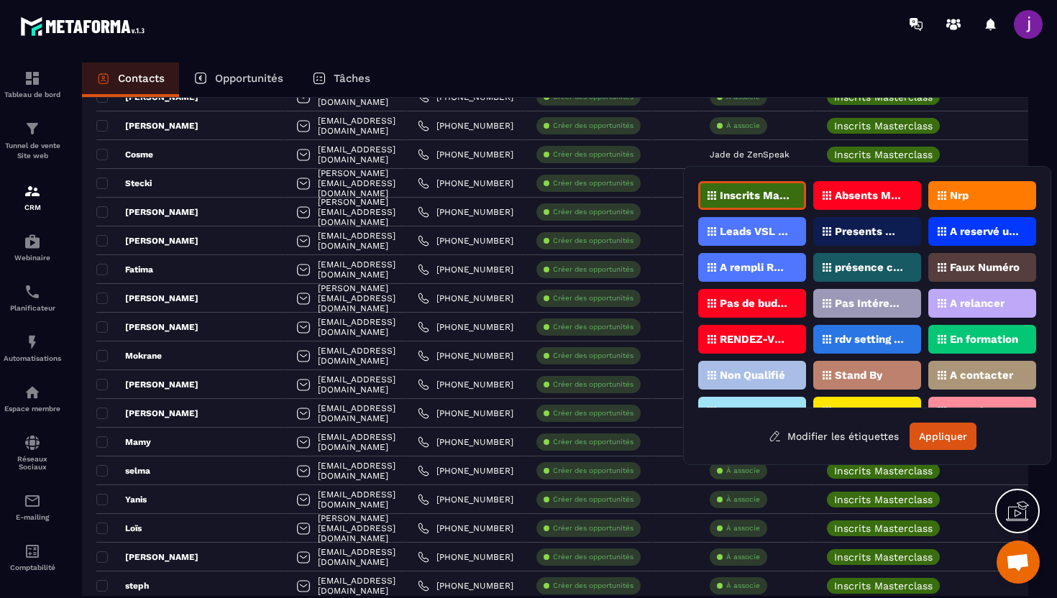
click at [771, 199] on p "Inscrits Masterclass" at bounding box center [755, 196] width 70 height 10
click at [955, 435] on button "Appliquer" at bounding box center [942, 436] width 67 height 27
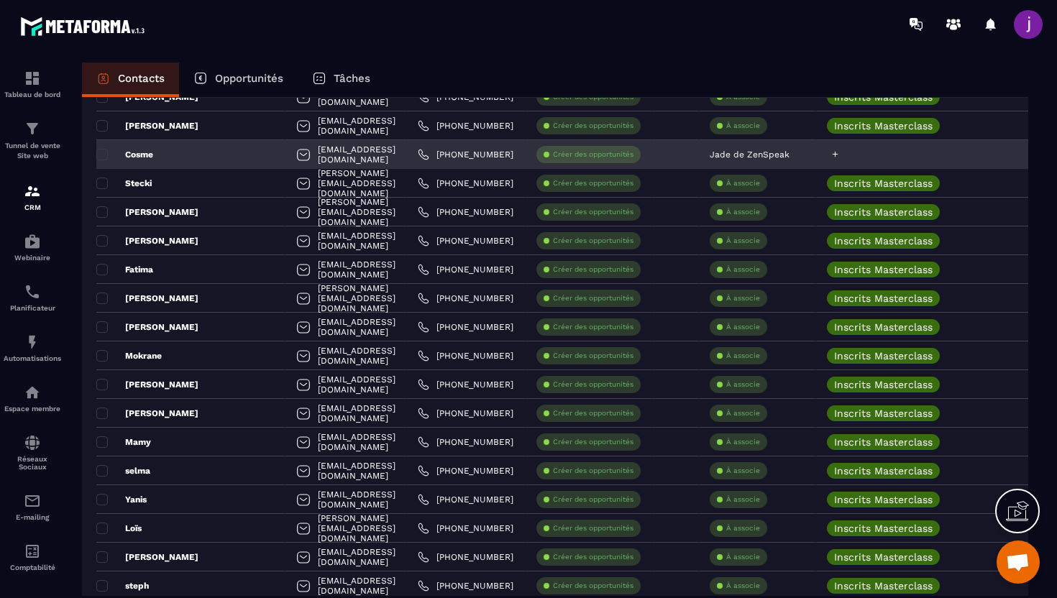
click at [907, 162] on div at bounding box center [950, 154] width 268 height 29
click at [848, 154] on div at bounding box center [950, 154] width 268 height 29
click at [839, 153] on icon at bounding box center [834, 154] width 9 height 9
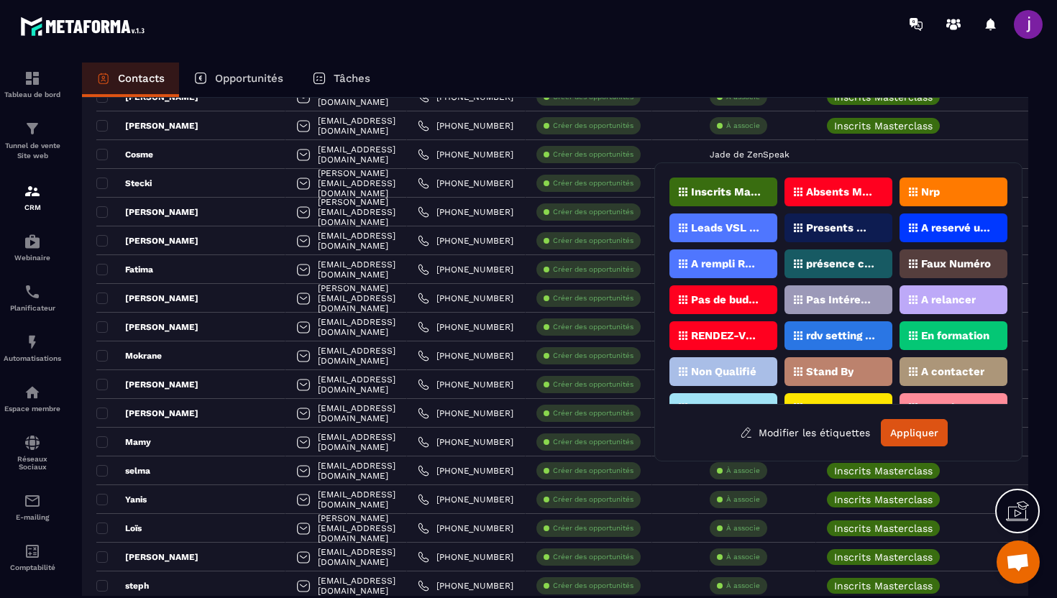
click at [752, 191] on p "Inscrits Masterclass" at bounding box center [726, 192] width 70 height 10
click at [904, 437] on button "Appliquer" at bounding box center [914, 432] width 67 height 27
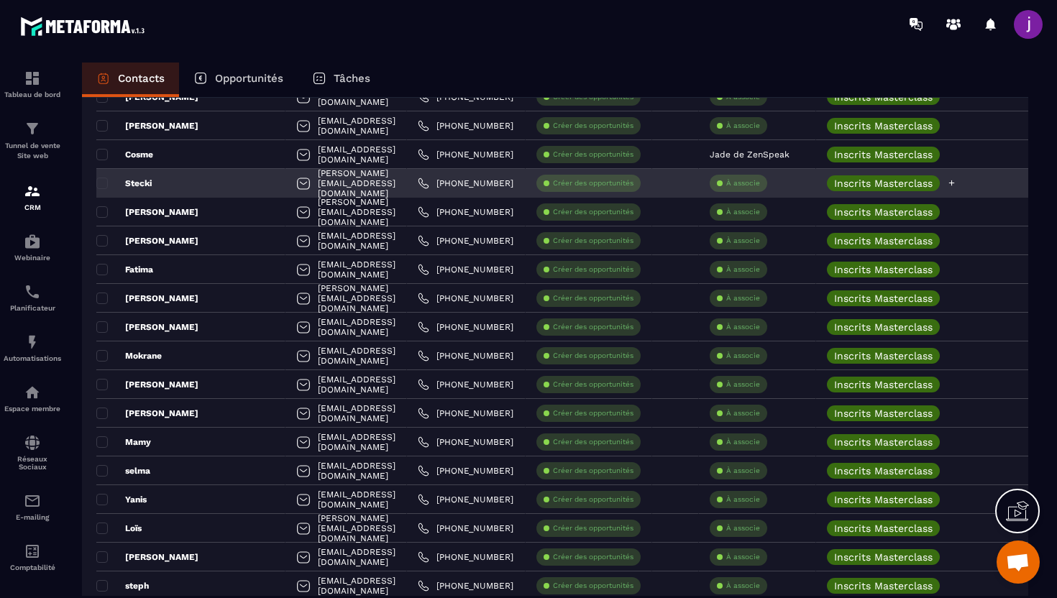
click at [956, 185] on icon at bounding box center [951, 182] width 9 height 9
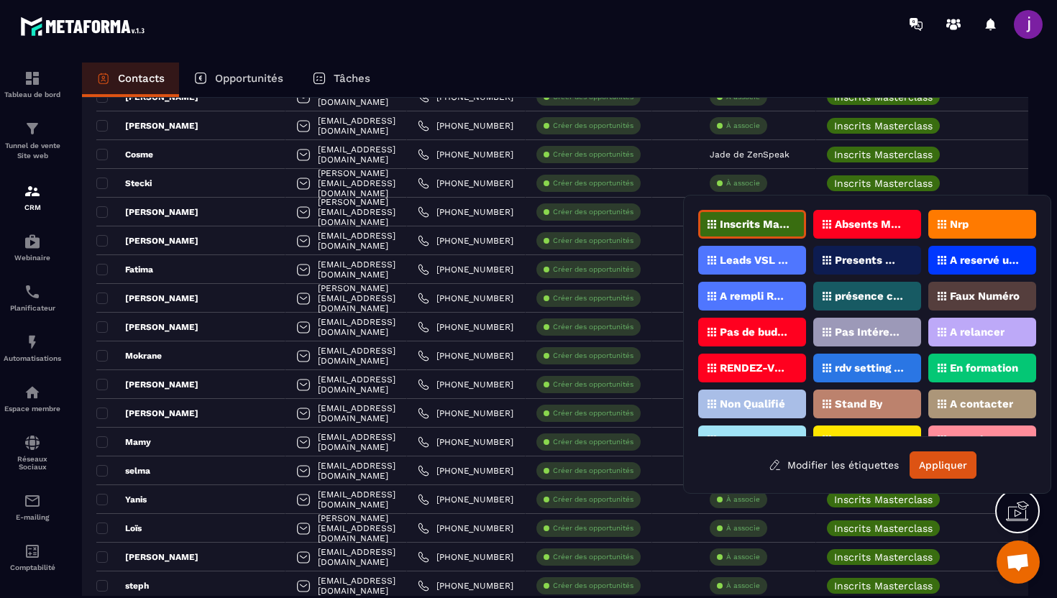
click at [783, 220] on p "Inscrits Masterclass" at bounding box center [755, 224] width 70 height 10
click at [935, 462] on button "Appliquer" at bounding box center [942, 465] width 67 height 27
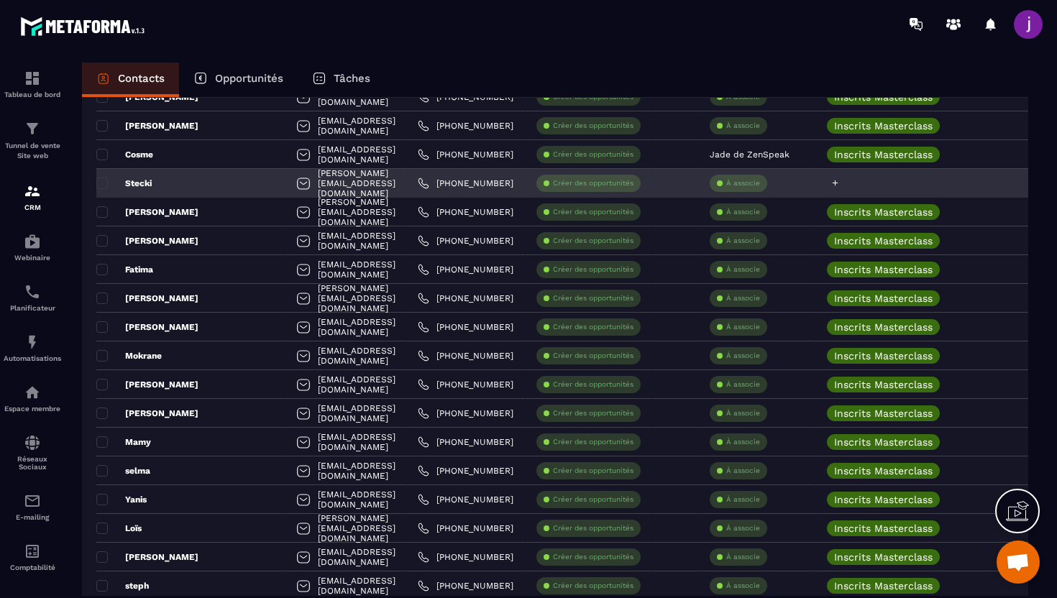
click at [896, 189] on div at bounding box center [950, 183] width 268 height 29
click at [840, 184] on icon at bounding box center [834, 182] width 9 height 9
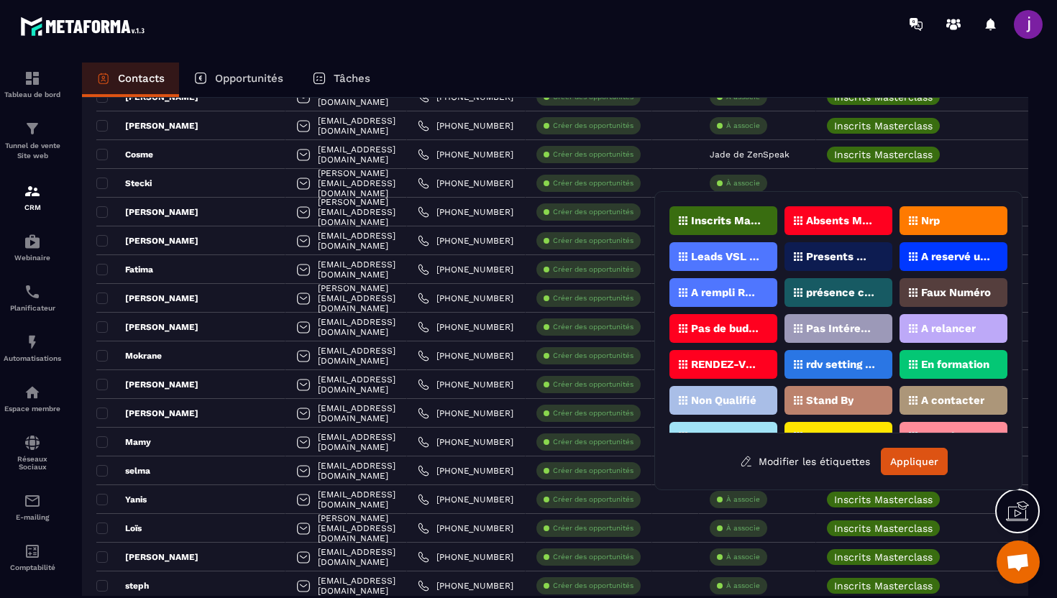
click at [760, 211] on div "Inscrits Masterclass" at bounding box center [723, 220] width 108 height 29
click at [925, 468] on button "Appliquer" at bounding box center [914, 461] width 67 height 27
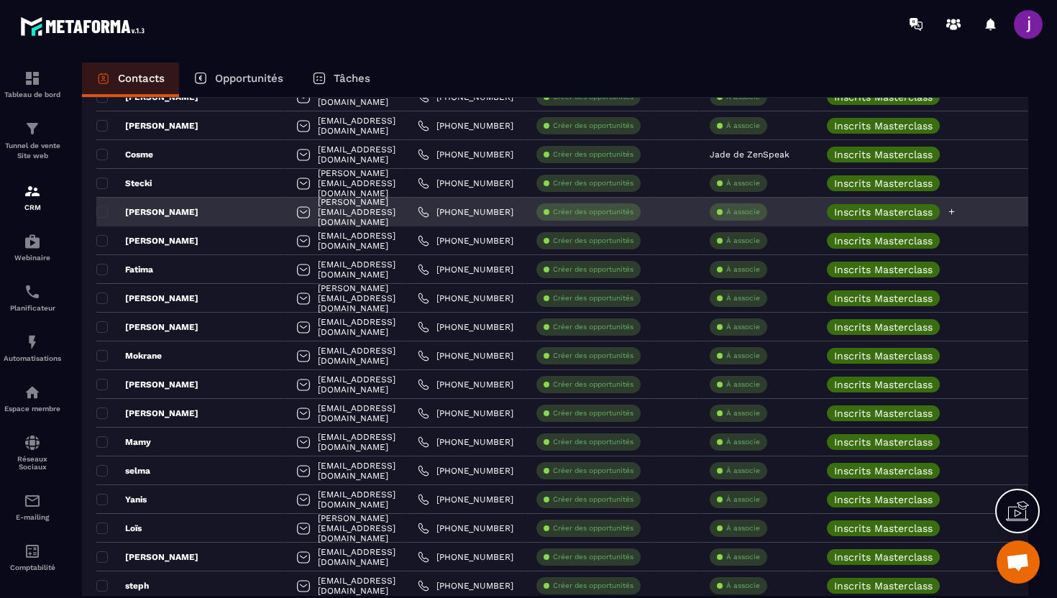
click at [956, 212] on icon at bounding box center [951, 211] width 9 height 9
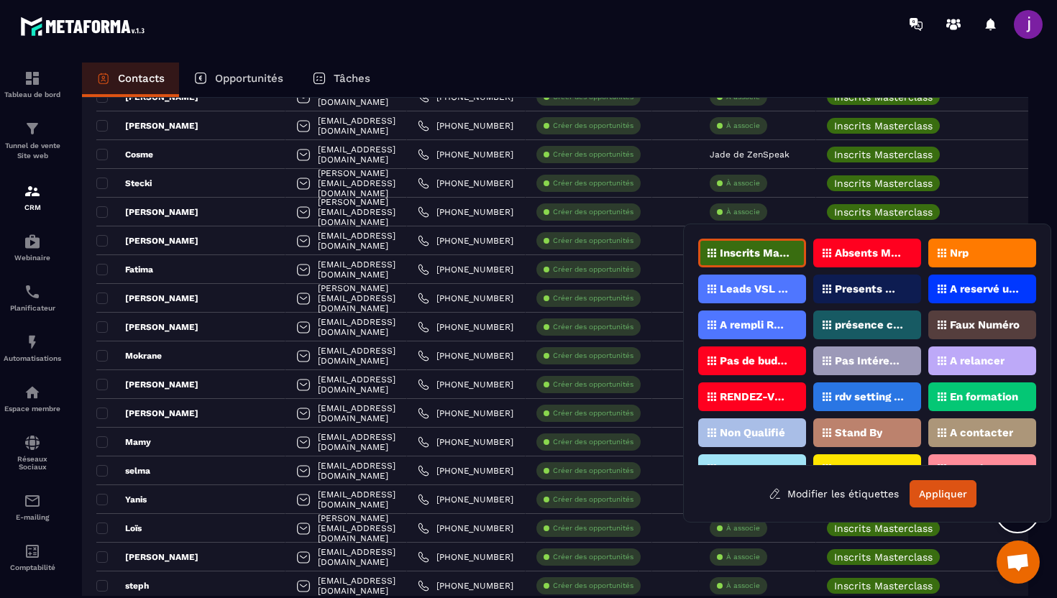
click at [767, 253] on p "Inscrits Masterclass" at bounding box center [755, 253] width 70 height 10
click at [952, 497] on button "Appliquer" at bounding box center [942, 493] width 67 height 27
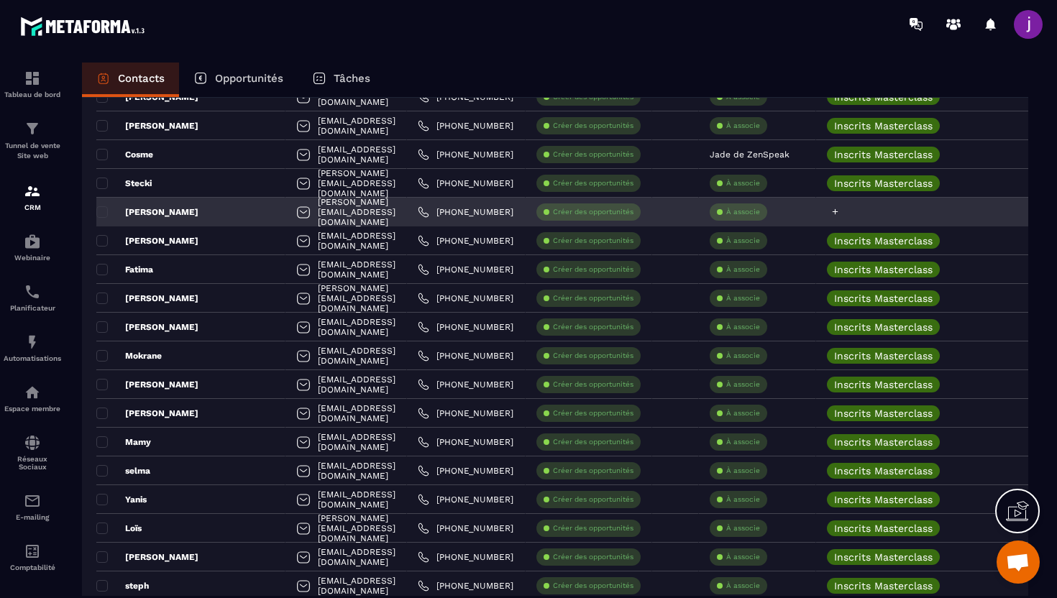
click at [915, 216] on div at bounding box center [950, 212] width 268 height 29
click at [840, 209] on icon at bounding box center [834, 211] width 9 height 9
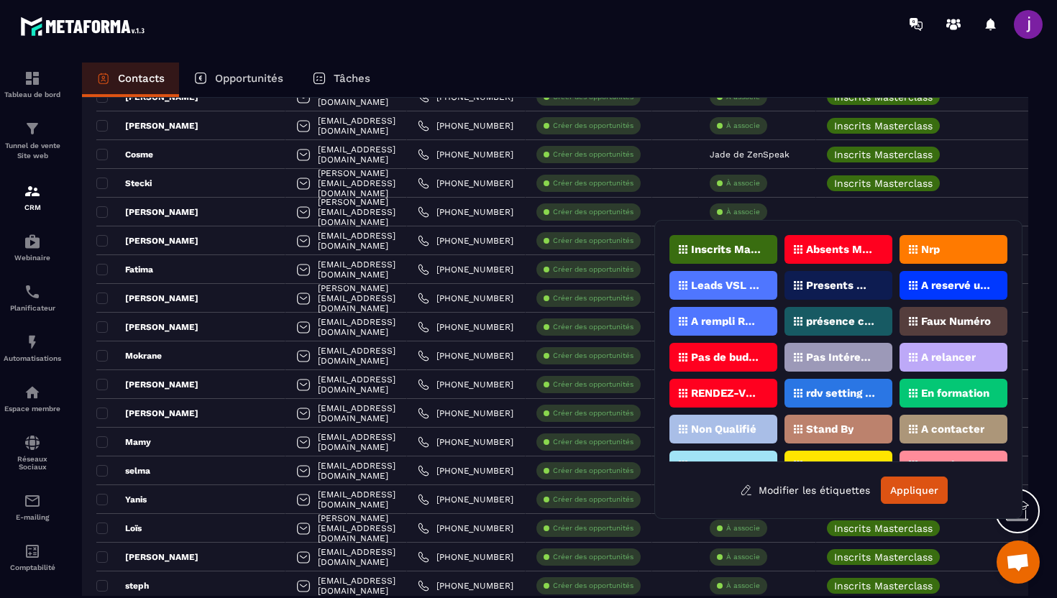
click at [746, 255] on div "Inscrits Masterclass" at bounding box center [723, 249] width 108 height 29
click at [921, 493] on button "Appliquer" at bounding box center [914, 490] width 67 height 27
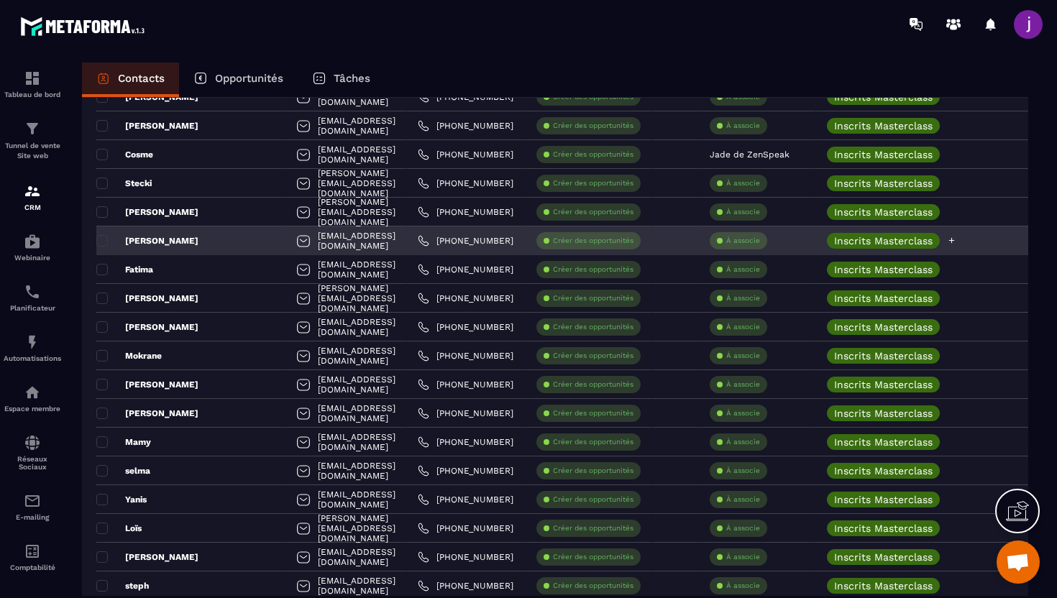
click at [955, 246] on div "Inscrits Masterclass" at bounding box center [891, 241] width 129 height 16
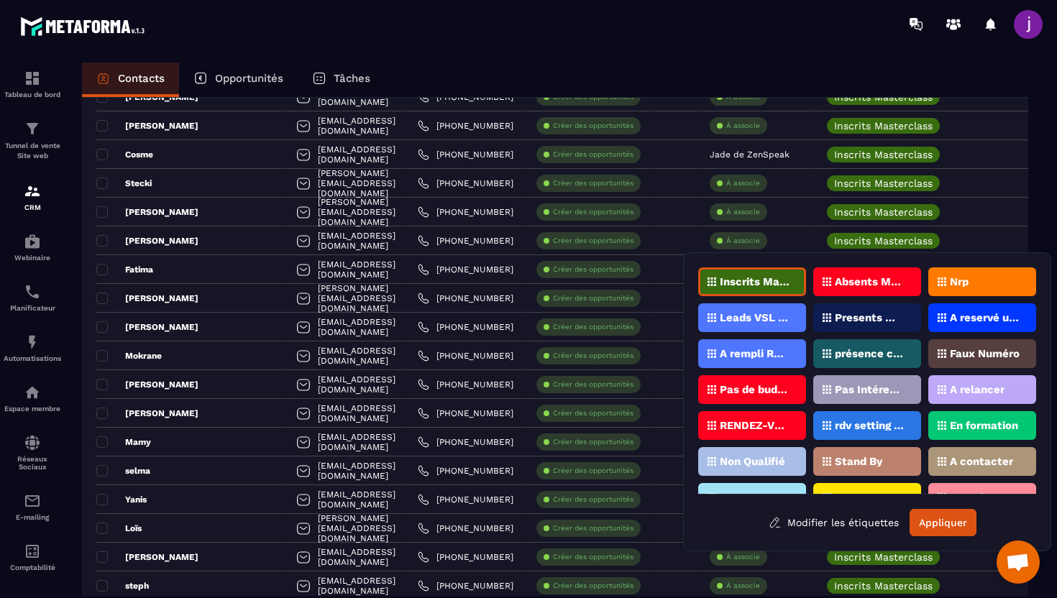
click at [781, 285] on p "Inscrits Masterclass" at bounding box center [755, 282] width 70 height 10
click at [955, 523] on button "Appliquer" at bounding box center [942, 522] width 67 height 27
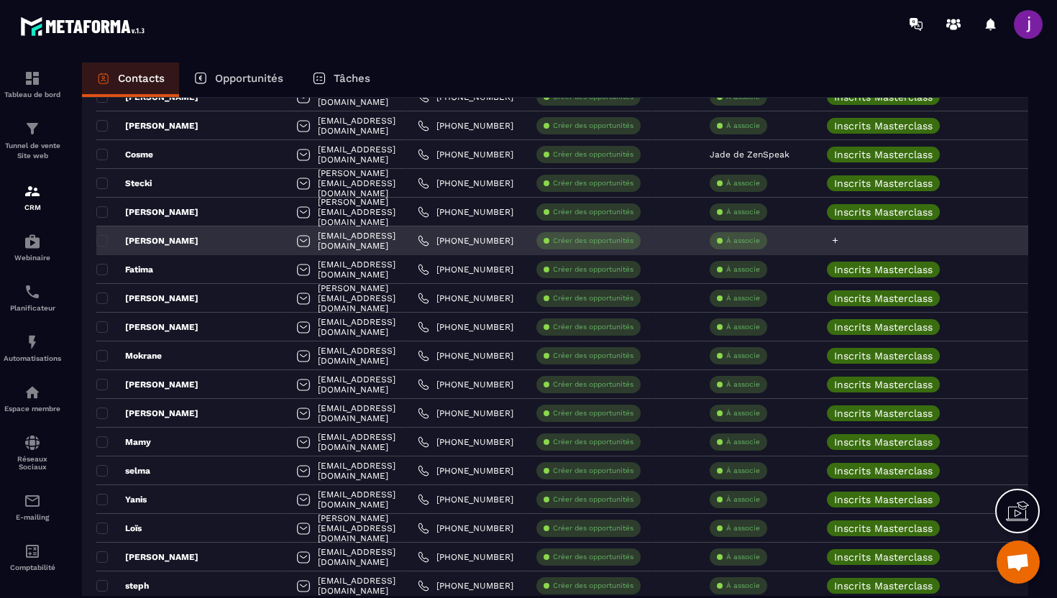
click at [921, 239] on div at bounding box center [950, 240] width 268 height 29
click at [852, 239] on div at bounding box center [950, 240] width 268 height 29
click at [840, 237] on icon at bounding box center [834, 240] width 9 height 9
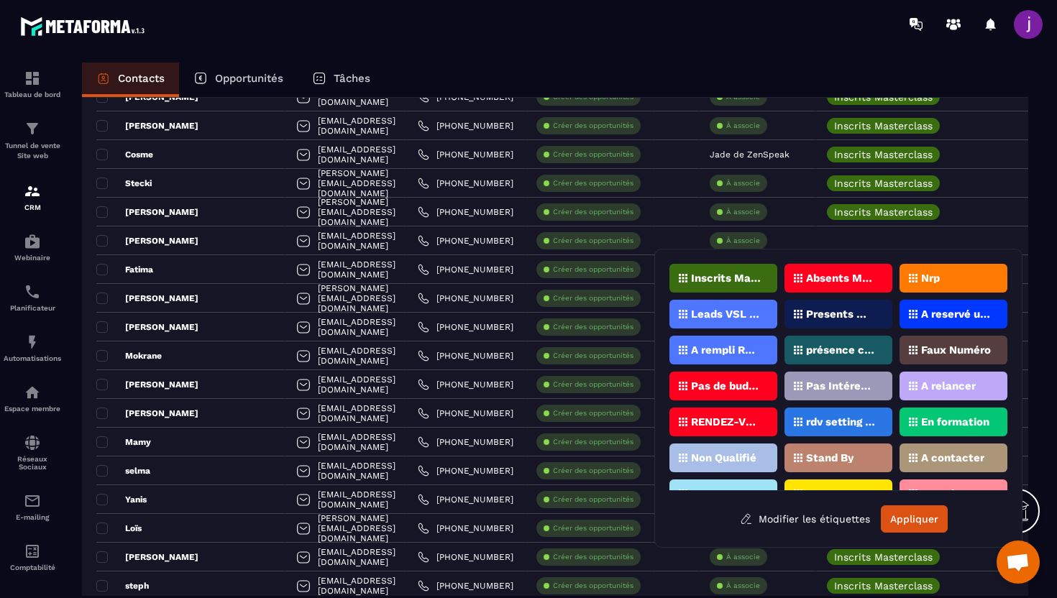
click at [738, 270] on div "Inscrits Masterclass" at bounding box center [723, 278] width 108 height 29
click at [922, 508] on button "Appliquer" at bounding box center [914, 518] width 67 height 27
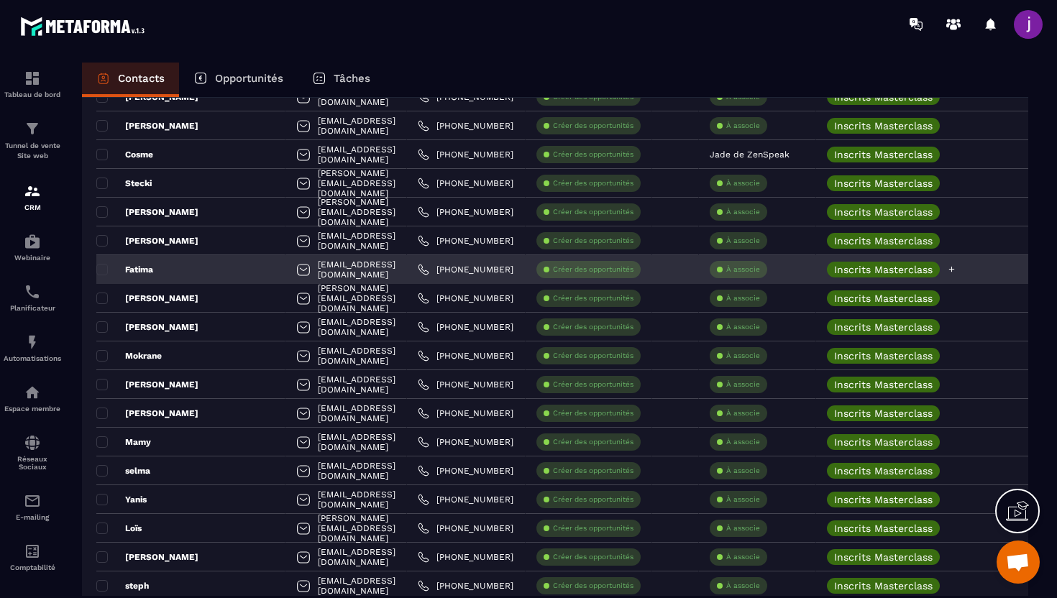
click at [956, 270] on icon at bounding box center [951, 269] width 9 height 9
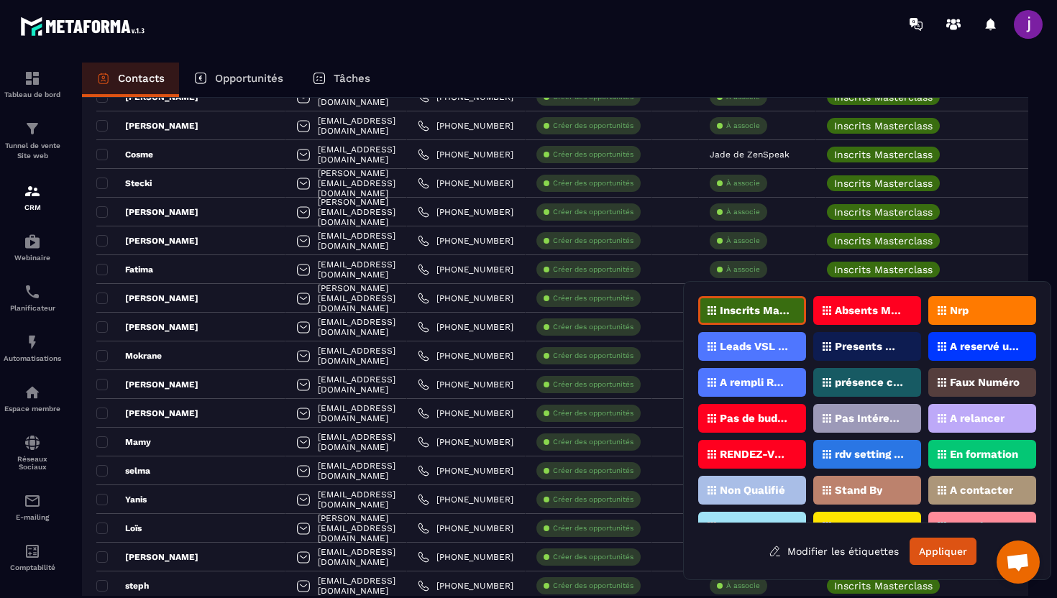
click at [742, 308] on p "Inscrits Masterclass" at bounding box center [755, 311] width 70 height 10
click at [961, 555] on button "Appliquer" at bounding box center [942, 551] width 67 height 27
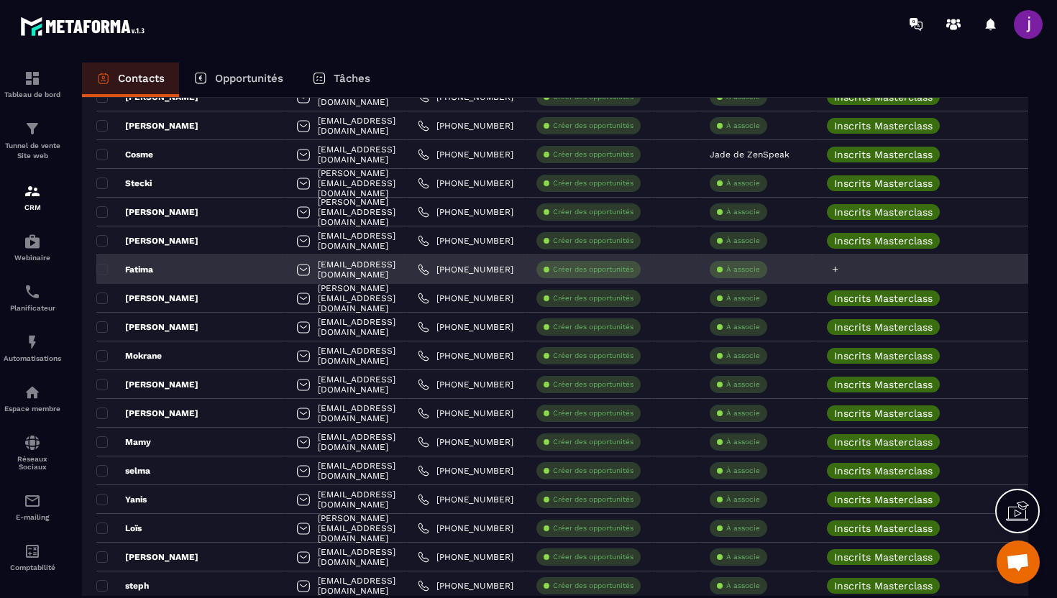
click at [898, 262] on div at bounding box center [950, 269] width 268 height 29
click at [840, 273] on icon at bounding box center [834, 269] width 9 height 9
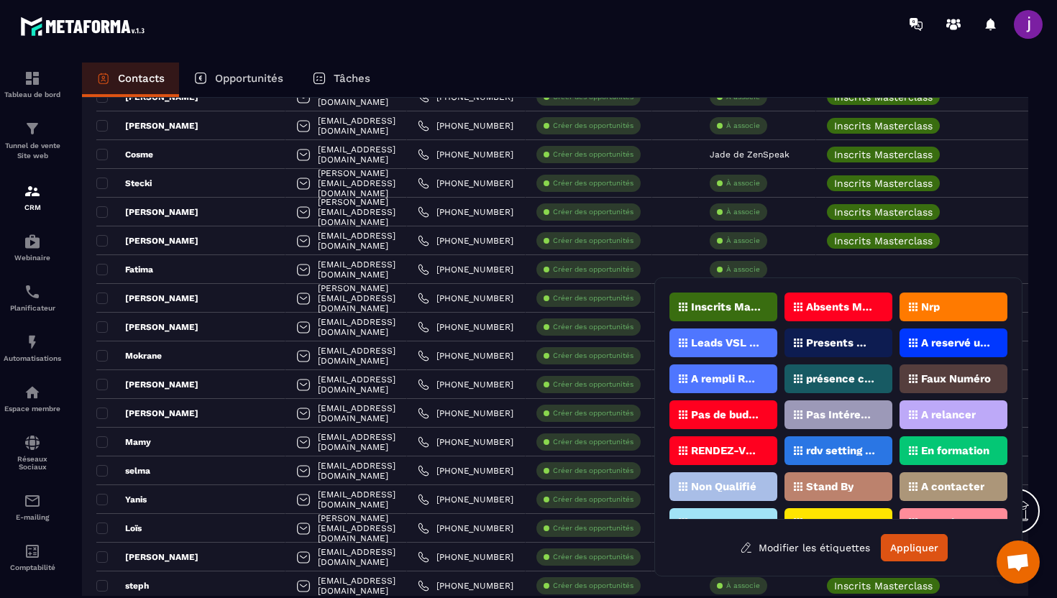
click at [756, 297] on div "Inscrits Masterclass" at bounding box center [723, 307] width 108 height 29
click at [920, 559] on button "Appliquer" at bounding box center [914, 547] width 67 height 27
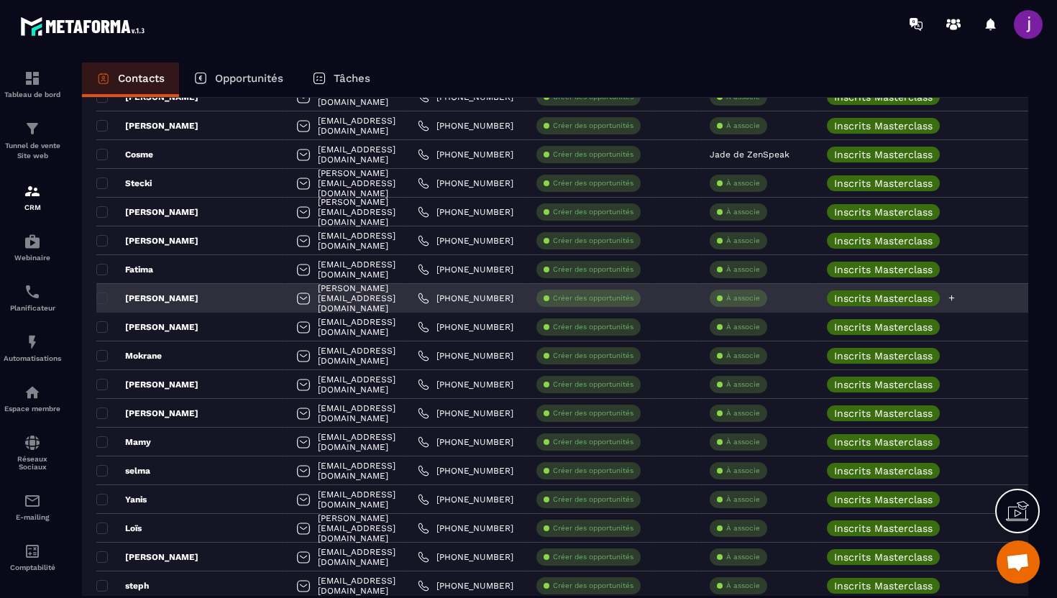
click at [956, 300] on icon at bounding box center [951, 297] width 9 height 9
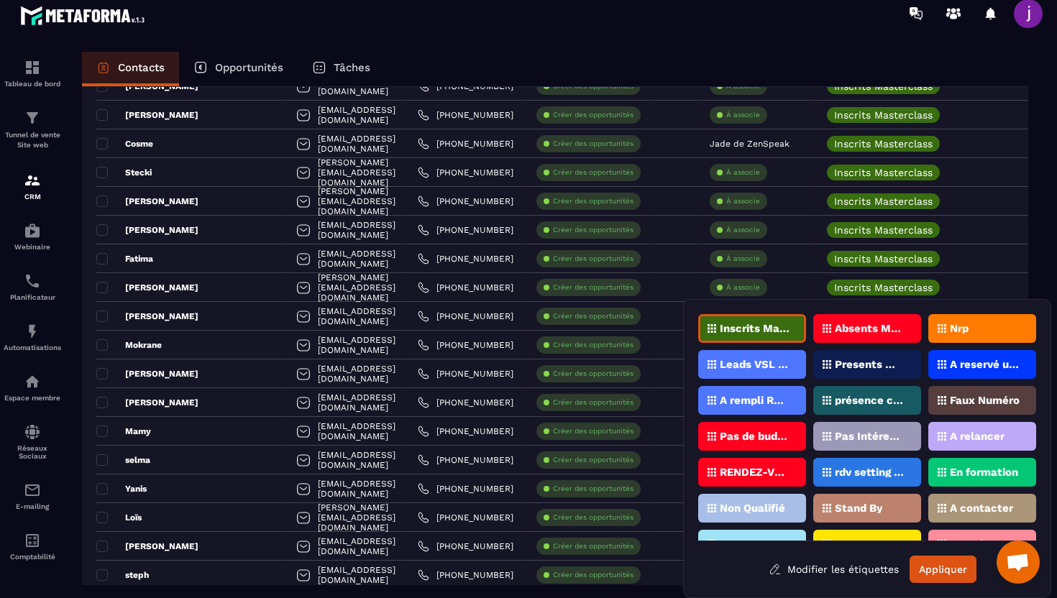
click at [797, 321] on div "Inscrits Masterclass" at bounding box center [752, 328] width 108 height 29
click at [934, 579] on button "Appliquer" at bounding box center [942, 569] width 67 height 27
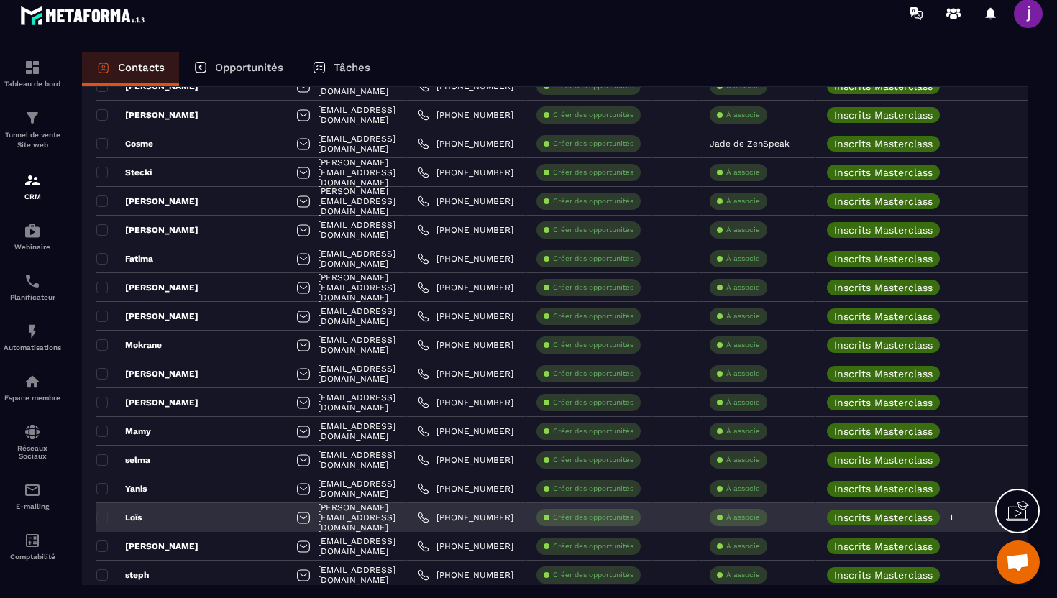
scroll to position [0, 0]
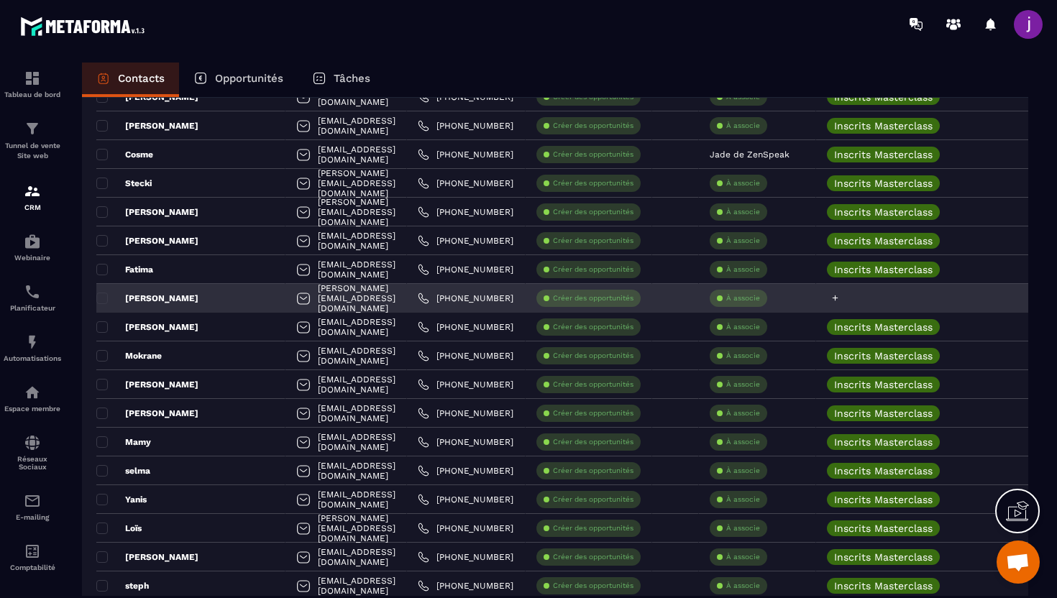
click at [890, 287] on div at bounding box center [950, 298] width 268 height 29
click at [850, 297] on div at bounding box center [950, 298] width 268 height 29
click at [839, 297] on icon at bounding box center [834, 297] width 9 height 9
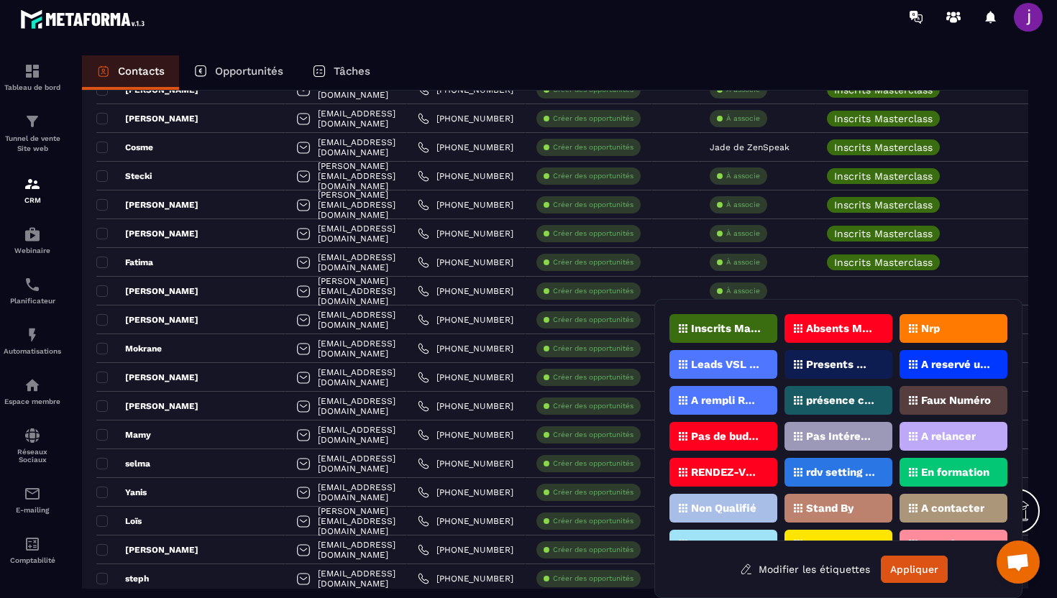
click at [733, 325] on p "Inscrits Masterclass" at bounding box center [726, 329] width 70 height 10
click at [900, 573] on button "Appliquer" at bounding box center [914, 569] width 67 height 27
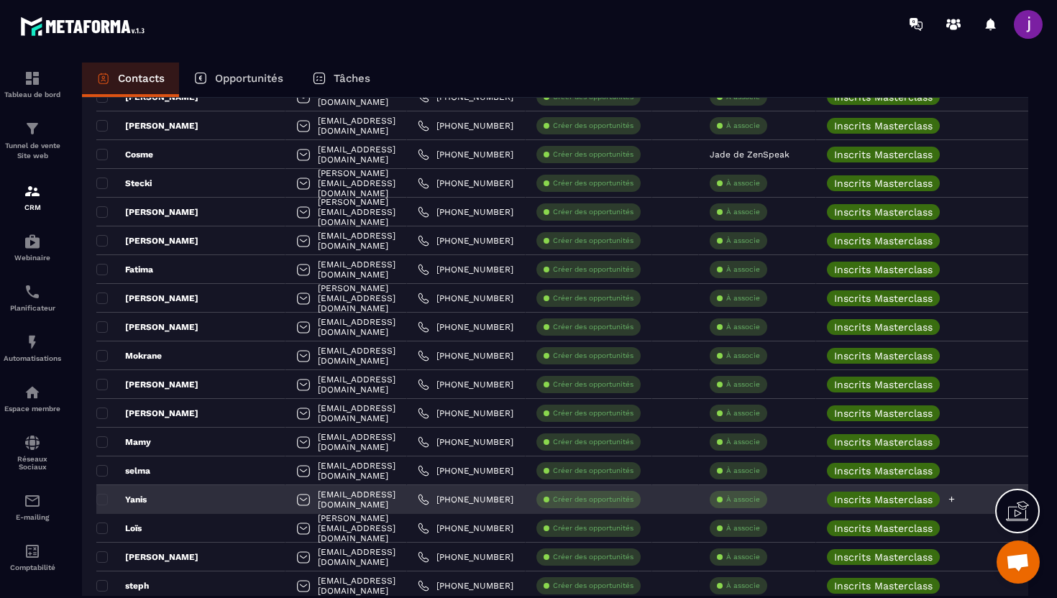
scroll to position [0, 0]
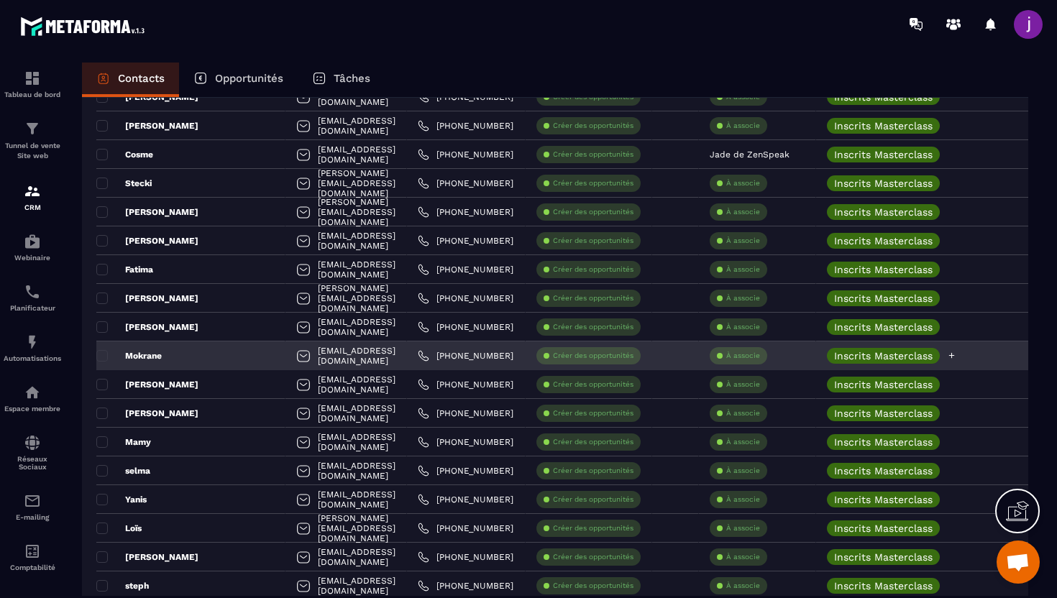
click at [956, 358] on icon at bounding box center [951, 355] width 9 height 9
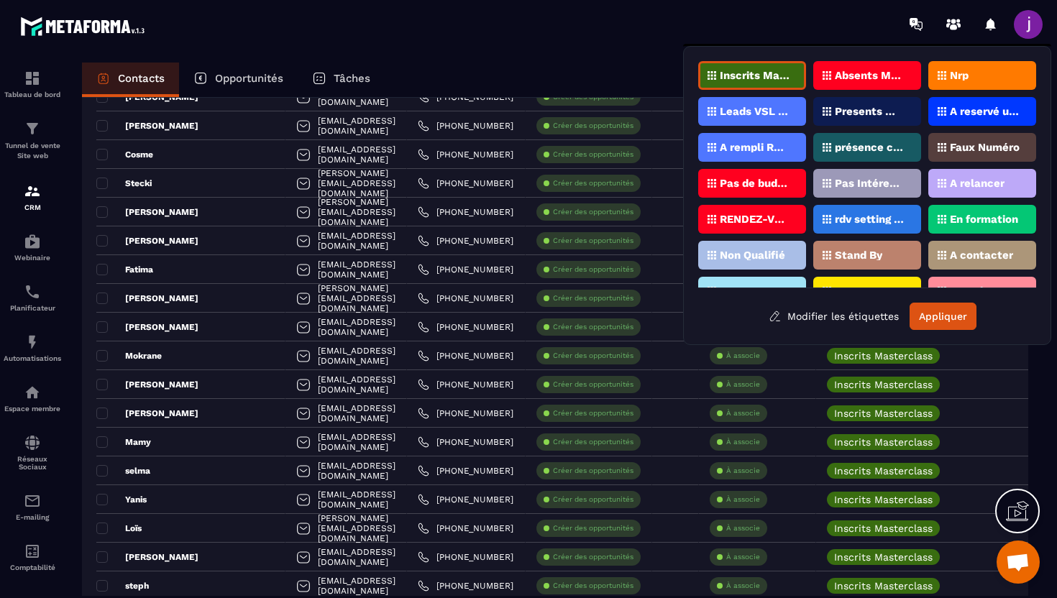
click at [776, 78] on p "Inscrits Masterclass" at bounding box center [755, 75] width 70 height 10
click at [932, 313] on button "Appliquer" at bounding box center [942, 316] width 67 height 27
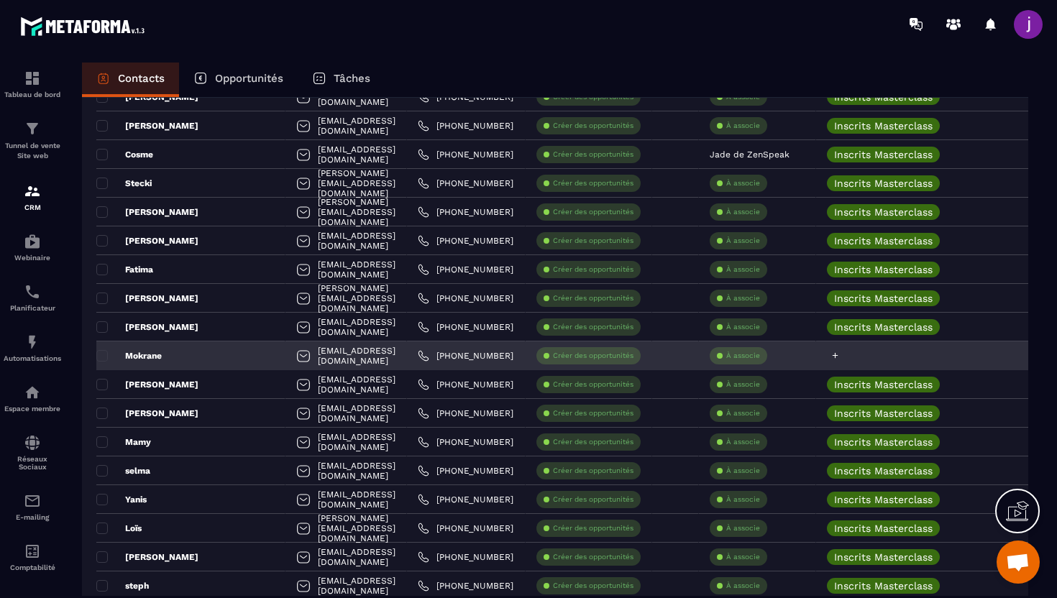
click at [840, 358] on icon at bounding box center [834, 355] width 9 height 9
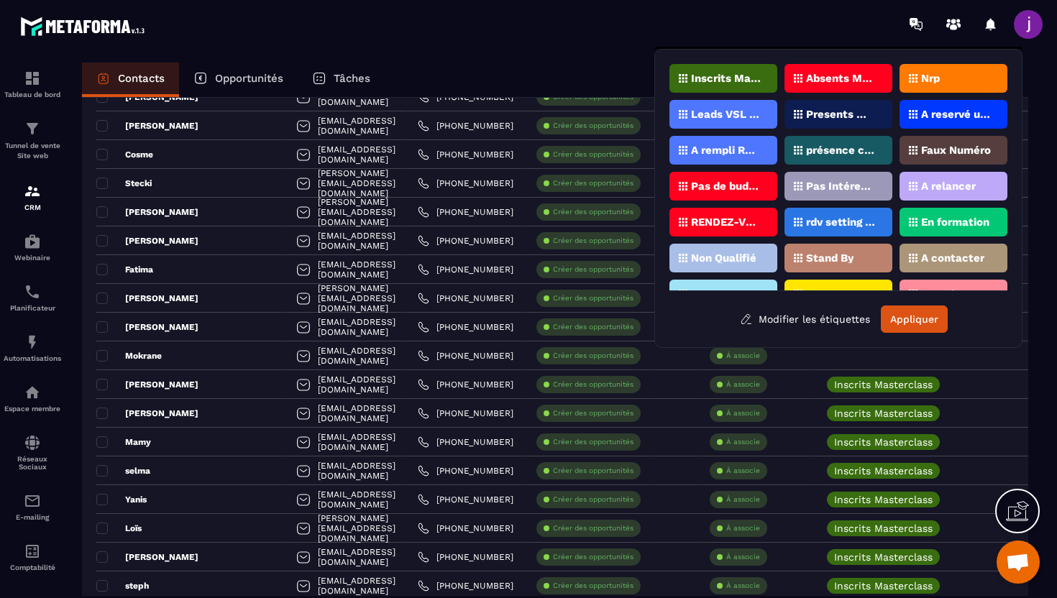
click at [748, 69] on div "Inscrits Masterclass" at bounding box center [723, 78] width 108 height 29
click at [901, 308] on button "Appliquer" at bounding box center [914, 319] width 67 height 27
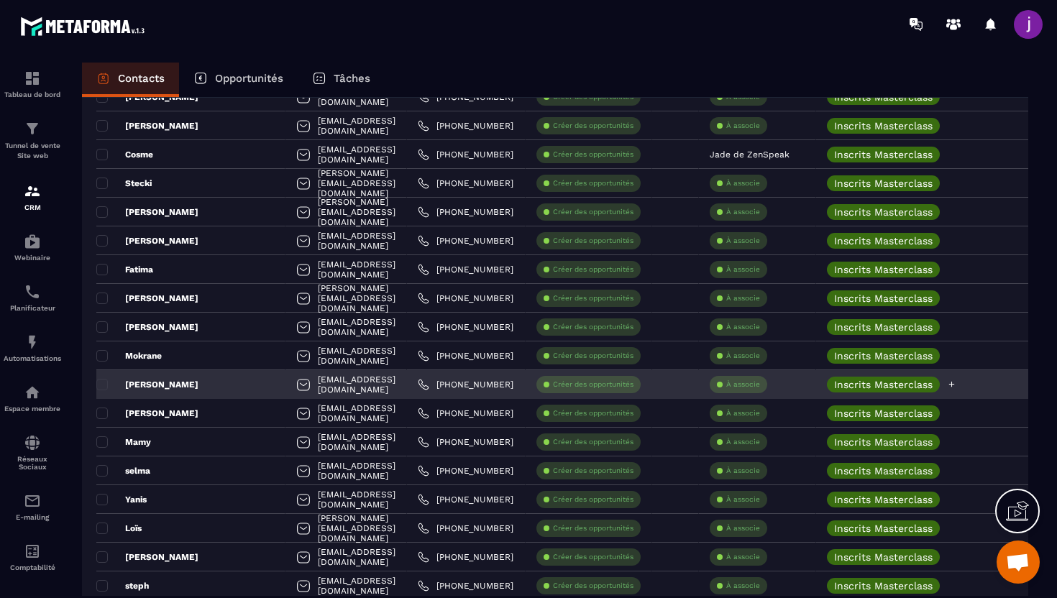
click at [956, 382] on icon at bounding box center [951, 384] width 9 height 9
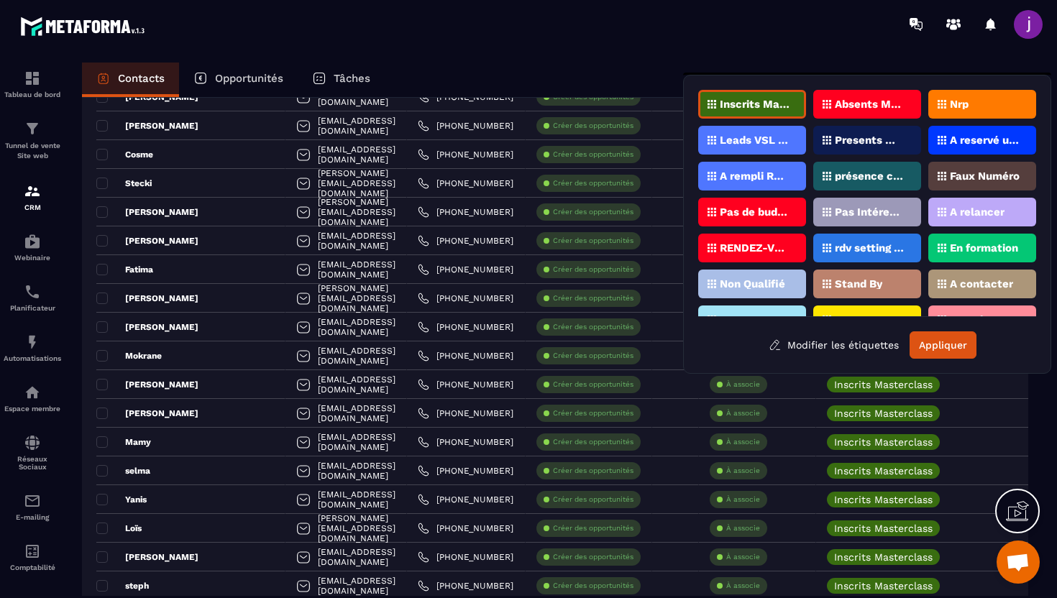
click at [712, 360] on div "Inscrits Masterclass Absents Masterclass Nrp Leads VSL ZENSPEAK Presents Master…" at bounding box center [867, 224] width 368 height 299
click at [843, 23] on div at bounding box center [613, 24] width 888 height 48
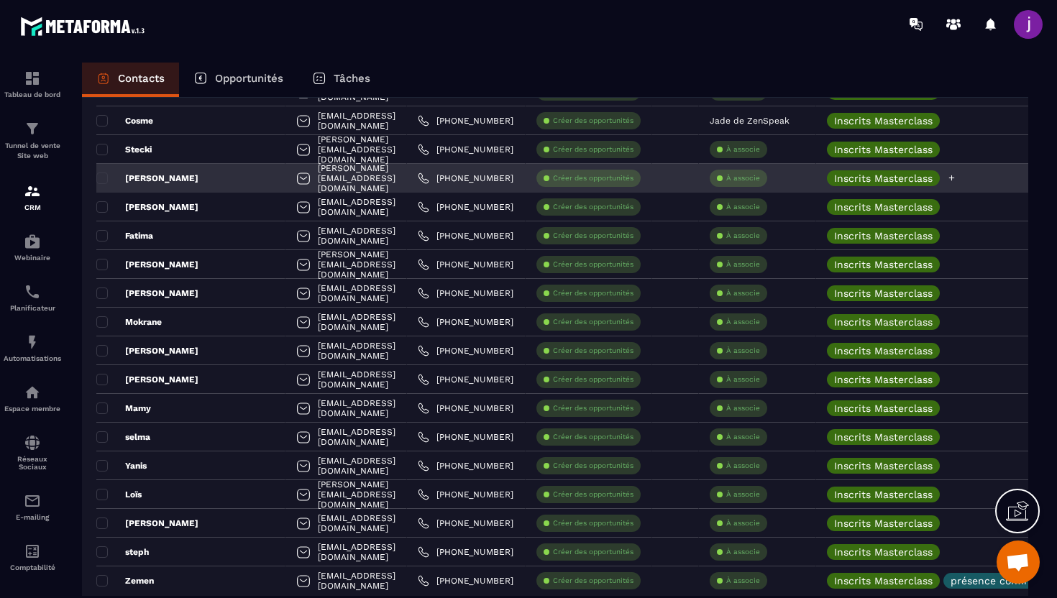
scroll to position [2511, 0]
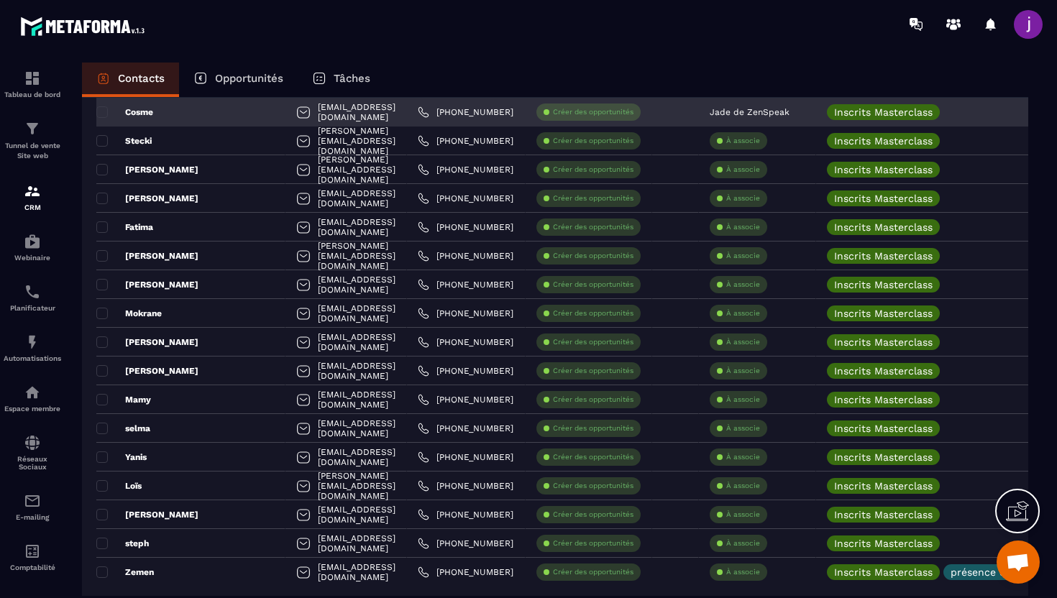
click at [109, 111] on p "Cosme" at bounding box center [124, 112] width 57 height 12
